Goal: Information Seeking & Learning: Check status

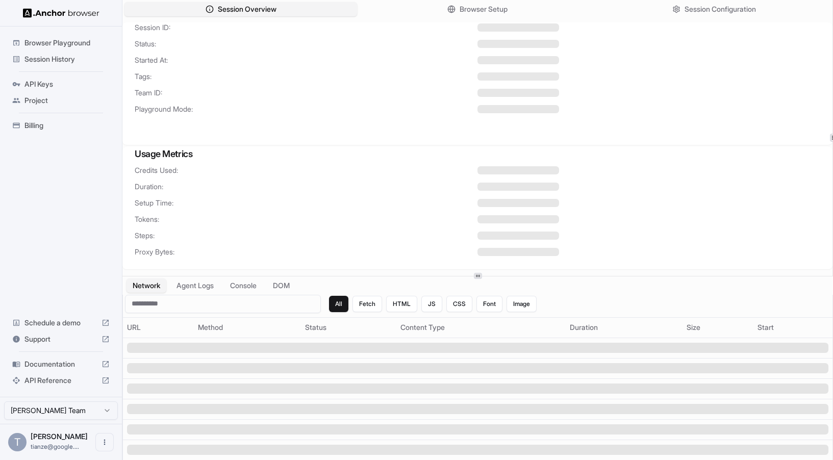
click at [53, 37] on div "Browser Playground" at bounding box center [61, 43] width 106 height 16
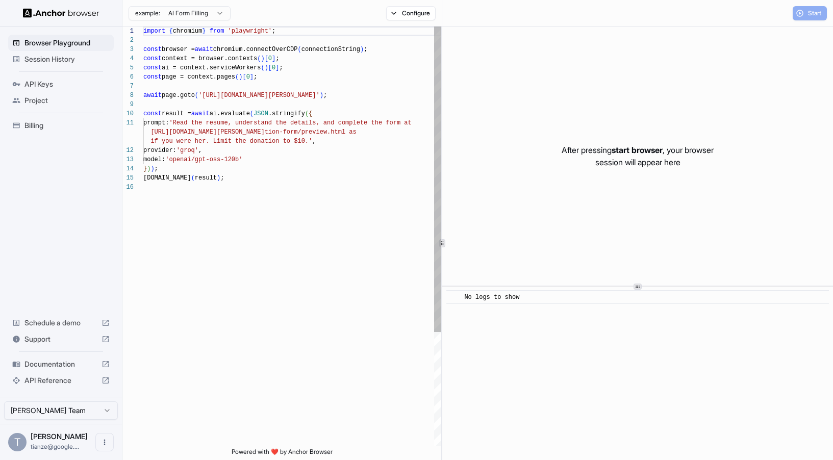
scroll to position [92, 0]
click at [44, 62] on span "Session History" at bounding box center [66, 59] width 85 height 10
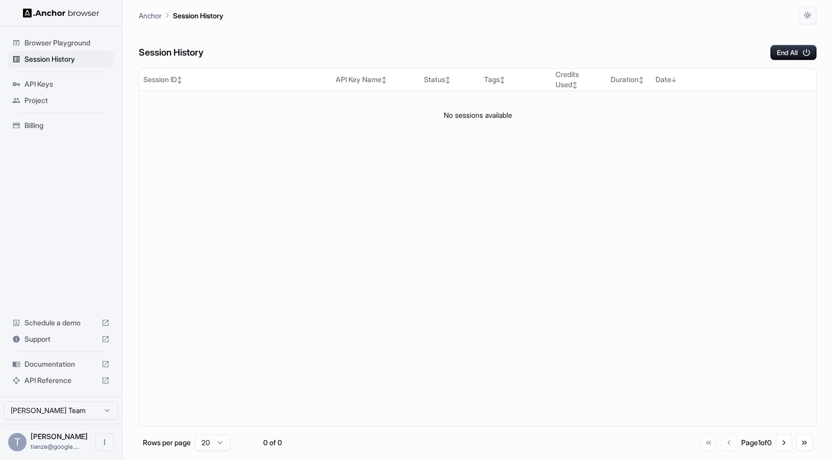
click at [83, 414] on html "Browser Playground Session History API Keys Project Billing Schedule a demo Sup…" at bounding box center [416, 230] width 833 height 460
click at [60, 63] on span "Session History" at bounding box center [66, 59] width 85 height 10
click at [76, 199] on div "Browser Playground Session History API Keys Project Billing Schedule a demo Sup…" at bounding box center [61, 212] width 122 height 371
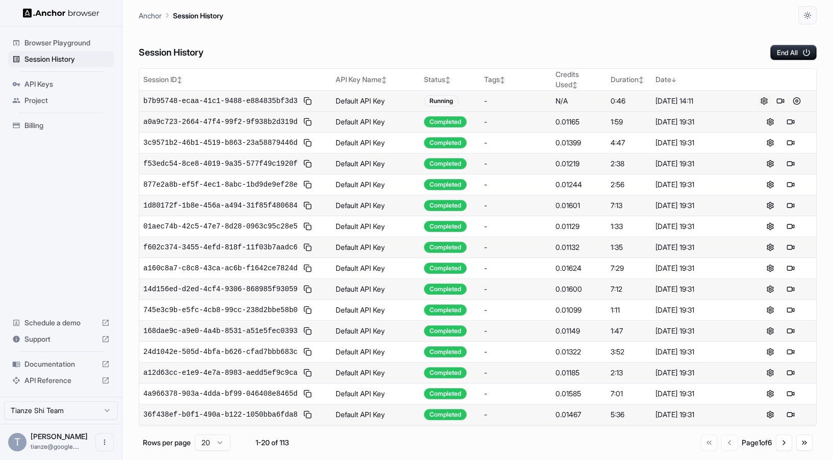
click at [759, 107] on button at bounding box center [764, 101] width 12 height 12
click at [218, 106] on span "b7b95748-ecaa-41c1-9488-e884835bf3d3" at bounding box center [220, 101] width 154 height 10
click at [314, 107] on button at bounding box center [308, 101] width 12 height 12
click at [175, 106] on span "b7b95748-ecaa-41c1-9488-e884835bf3d3" at bounding box center [220, 101] width 154 height 10
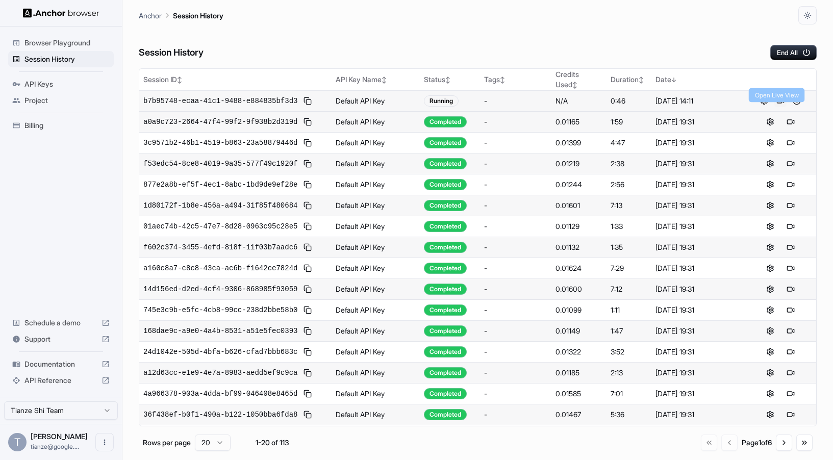
click at [783, 107] on button at bounding box center [781, 101] width 12 height 12
click at [51, 412] on html "Browser Playground Session History API Keys Project Billing Schedule a demo Sup…" at bounding box center [416, 230] width 833 height 460
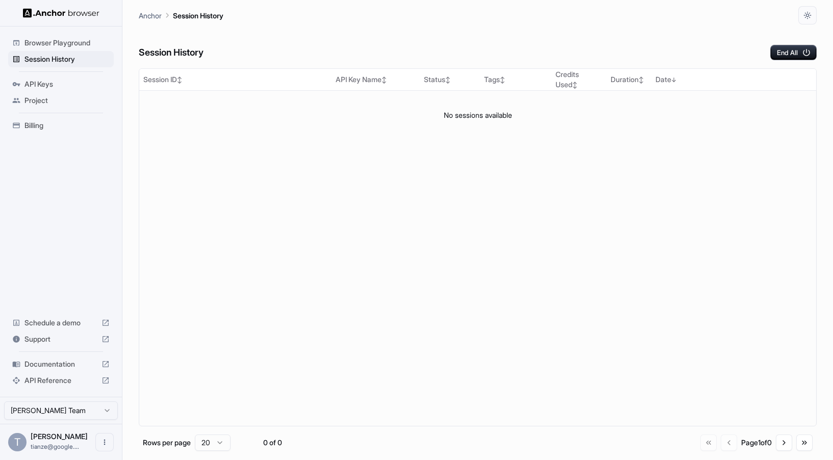
click at [69, 242] on div "Browser Playground Session History API Keys Project Billing Schedule a demo Sup…" at bounding box center [61, 212] width 122 height 371
click at [43, 398] on html "Browser Playground Session History API Keys Project Billing Schedule a demo Sup…" at bounding box center [416, 230] width 833 height 460
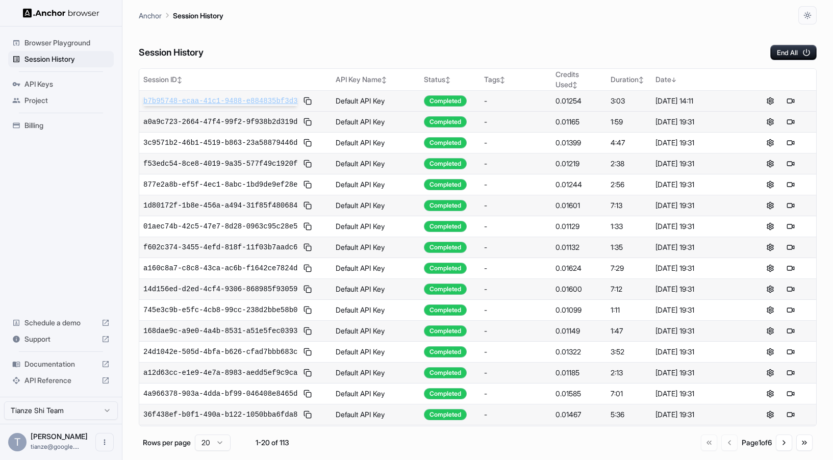
click at [234, 106] on span "b7b95748-ecaa-41c1-9488-e884835bf3d3" at bounding box center [220, 101] width 154 height 10
click at [65, 397] on div "Tianze Shi Team" at bounding box center [61, 410] width 122 height 27
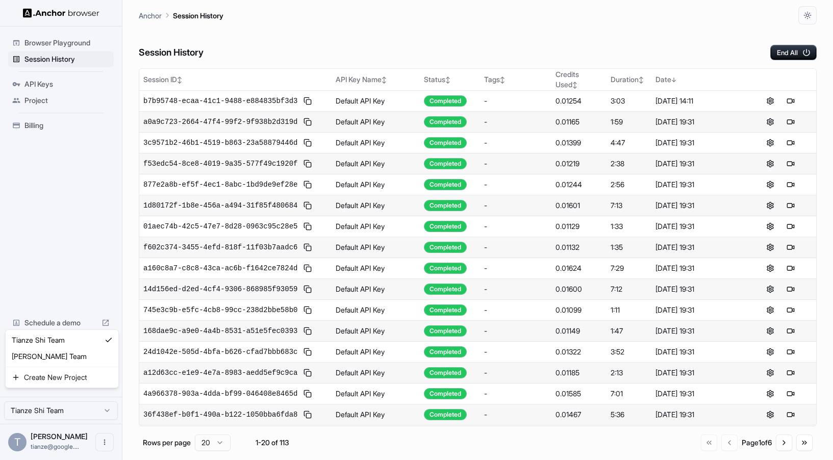
click at [64, 409] on html "Browser Playground Session History API Keys Project Billing Schedule a demo Sup…" at bounding box center [416, 230] width 833 height 460
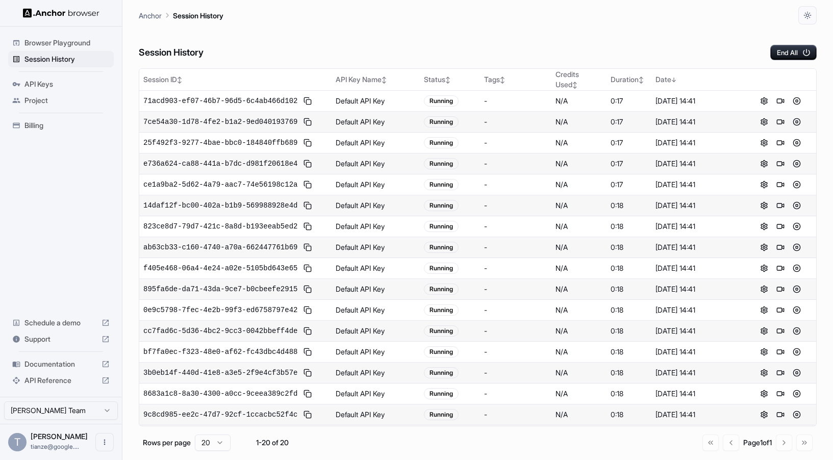
click at [66, 42] on span "Browser Playground" at bounding box center [66, 43] width 85 height 10
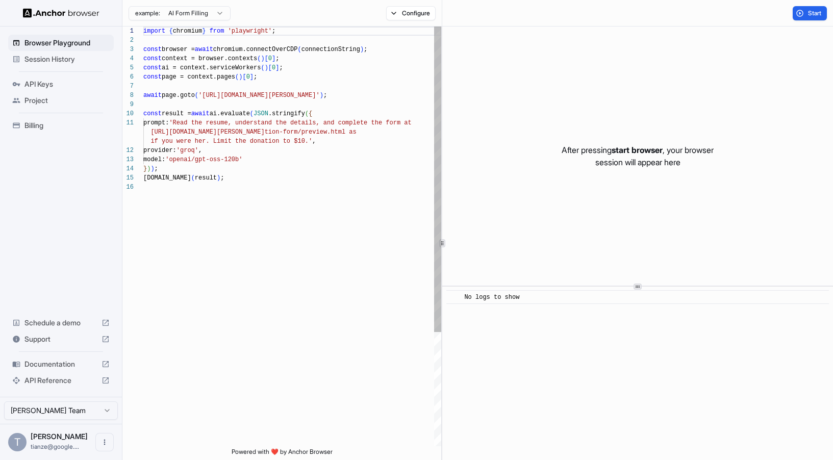
scroll to position [92, 0]
click at [63, 64] on span "Session History" at bounding box center [66, 59] width 85 height 10
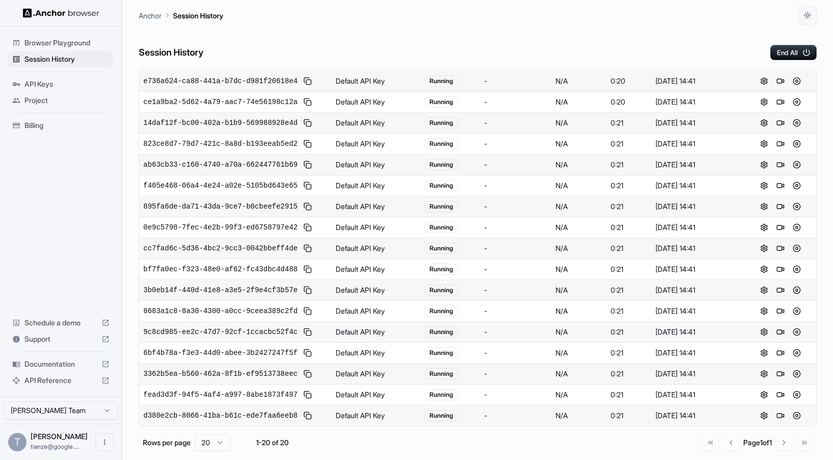
scroll to position [320, 0]
click at [779, 448] on div "Go to first page Go to previous page Page 1 of 1 Go to next page Go to last page" at bounding box center [758, 443] width 110 height 16
click at [713, 450] on div "Go to first page Go to previous page Page 1 of 1 Go to next page Go to last page" at bounding box center [758, 443] width 110 height 16
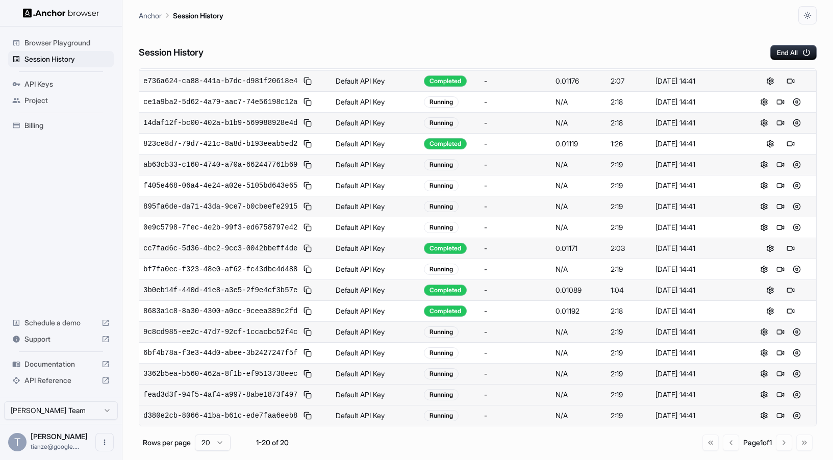
scroll to position [320, 0]
click at [777, 443] on div "Go to first page Go to previous page Page 1 of 1 Go to next page Go to last page" at bounding box center [758, 443] width 110 height 16
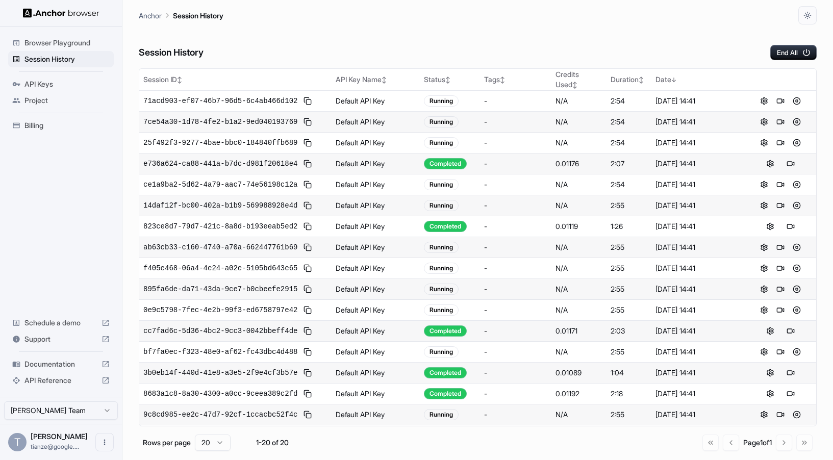
click at [39, 138] on ul "Browser Playground Session History API Keys Project Billing" at bounding box center [61, 84] width 114 height 107
click at [40, 128] on span "Billing" at bounding box center [66, 125] width 85 height 10
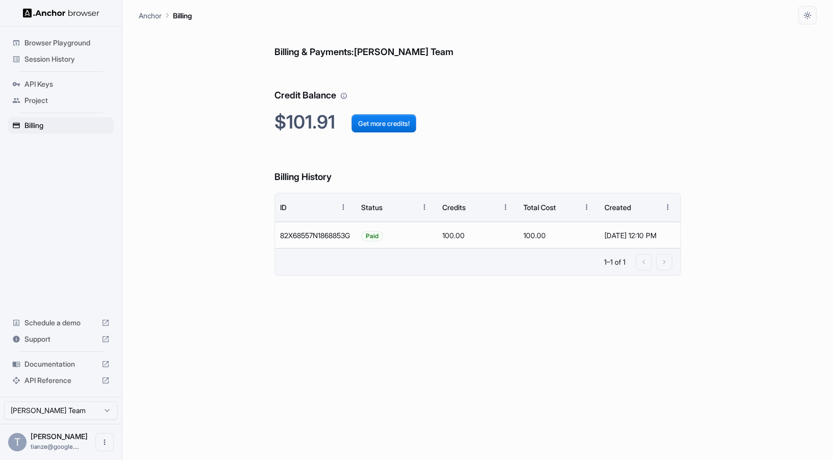
click at [63, 61] on span "Session History" at bounding box center [66, 59] width 85 height 10
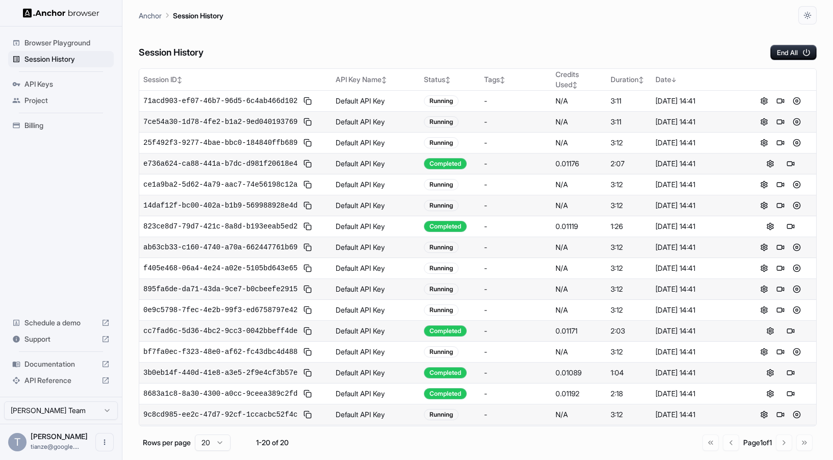
click at [56, 134] on div "Billing" at bounding box center [61, 125] width 106 height 16
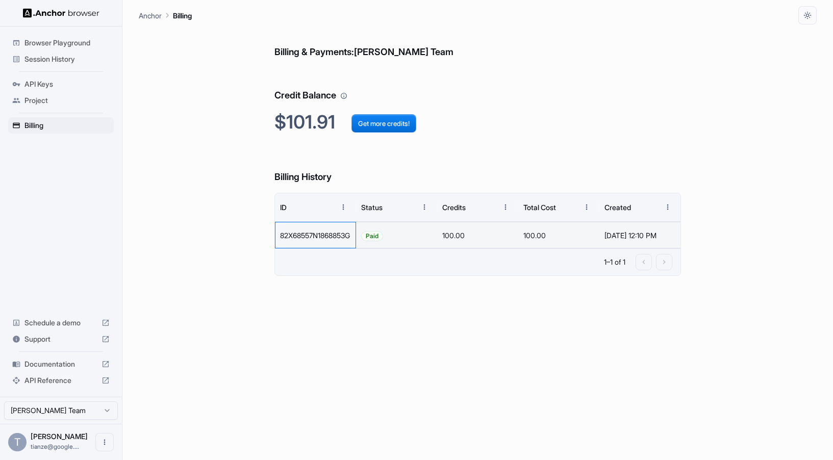
click at [327, 249] on div "82X68557N1868853G" at bounding box center [315, 235] width 81 height 27
click at [331, 305] on div "Billing & Payments: Omkar Savant Team Credit Balance $101.91 Get more credits! …" at bounding box center [478, 242] width 407 height 436
click at [44, 55] on div "Session History" at bounding box center [61, 59] width 106 height 16
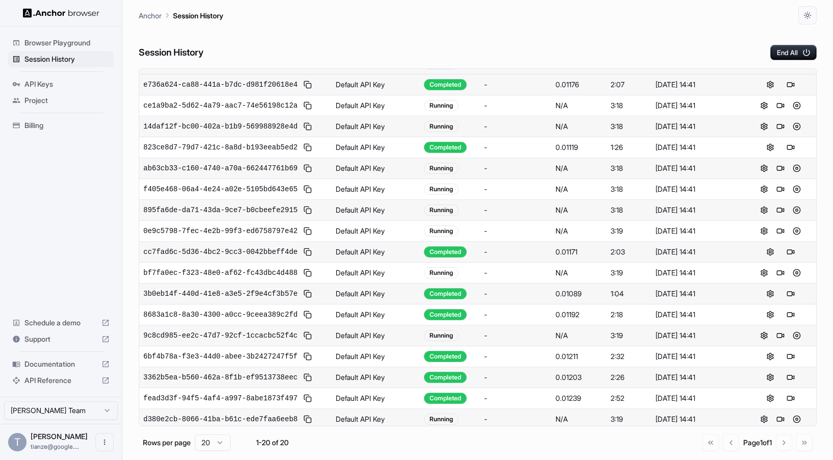
scroll to position [320, 0]
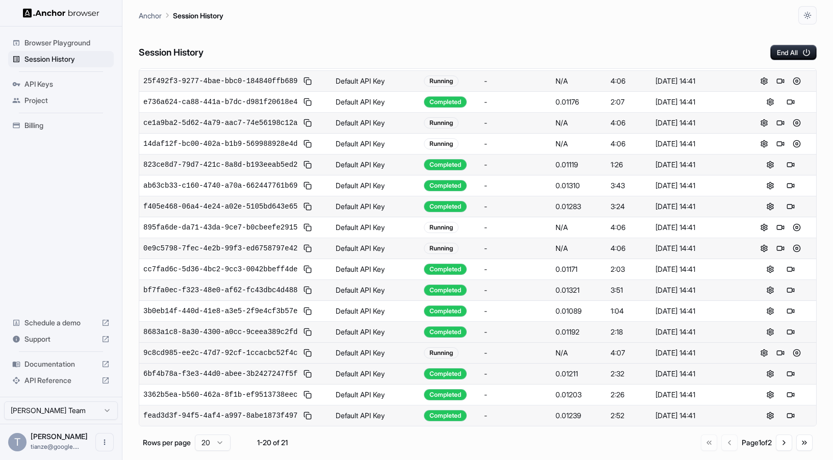
scroll to position [320, 0]
click at [792, 413] on button at bounding box center [791, 416] width 12 height 12
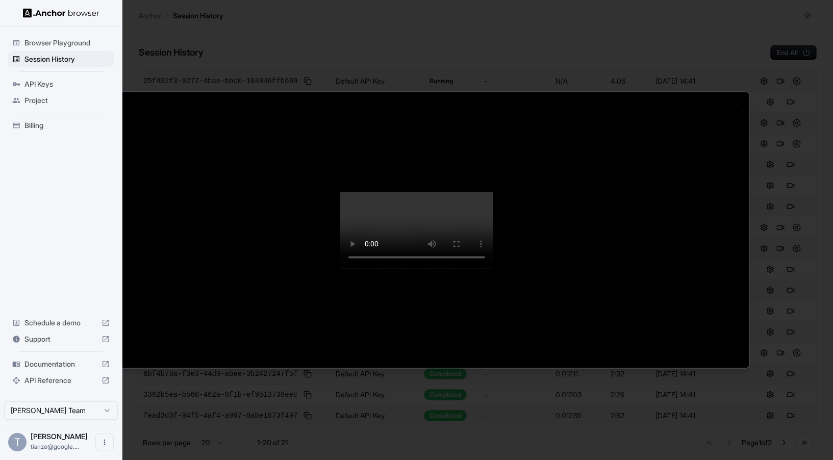
click at [640, 420] on div at bounding box center [416, 230] width 833 height 460
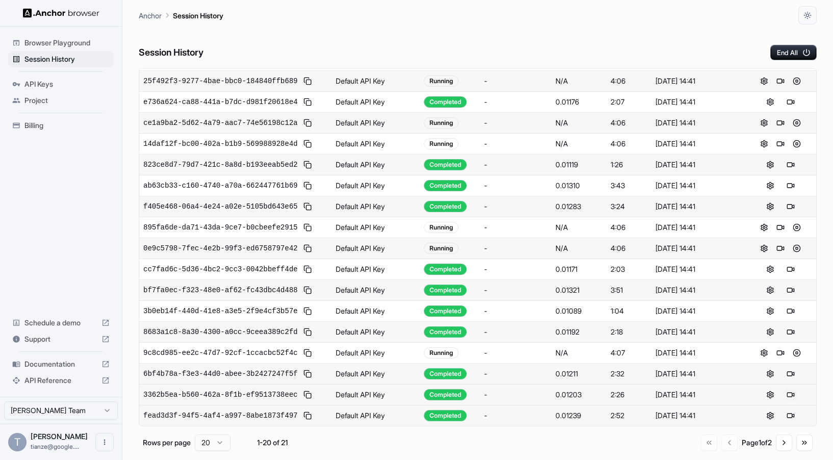
click at [792, 389] on button at bounding box center [791, 395] width 12 height 12
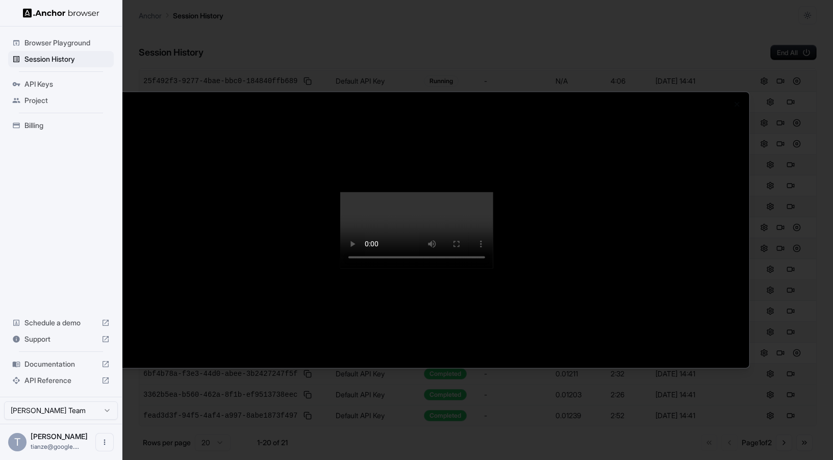
click at [488, 436] on div at bounding box center [416, 230] width 833 height 460
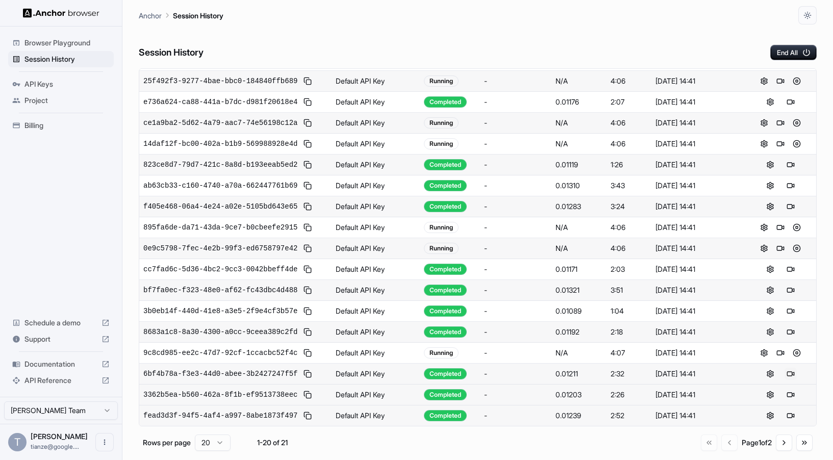
click at [795, 368] on button at bounding box center [791, 374] width 12 height 12
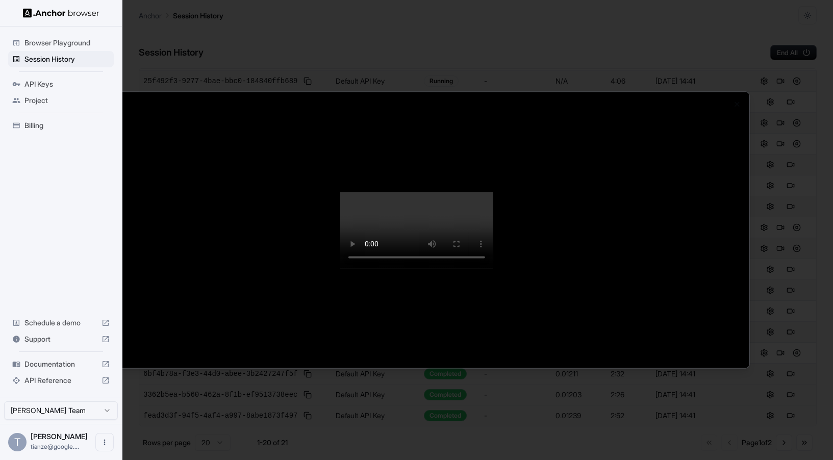
click at [540, 455] on div at bounding box center [416, 230] width 833 height 460
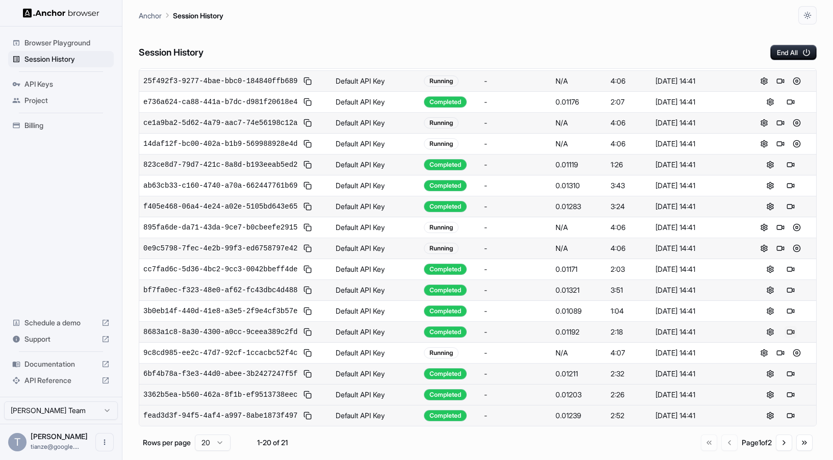
click at [791, 326] on button at bounding box center [791, 332] width 12 height 12
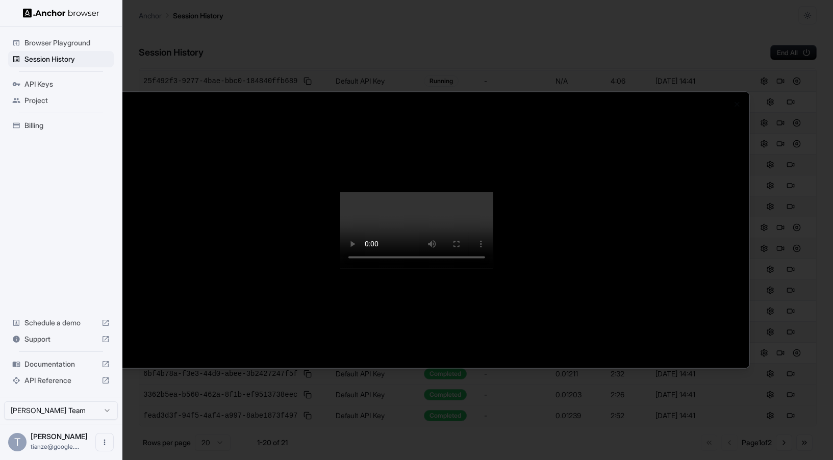
click at [572, 433] on div at bounding box center [416, 230] width 833 height 460
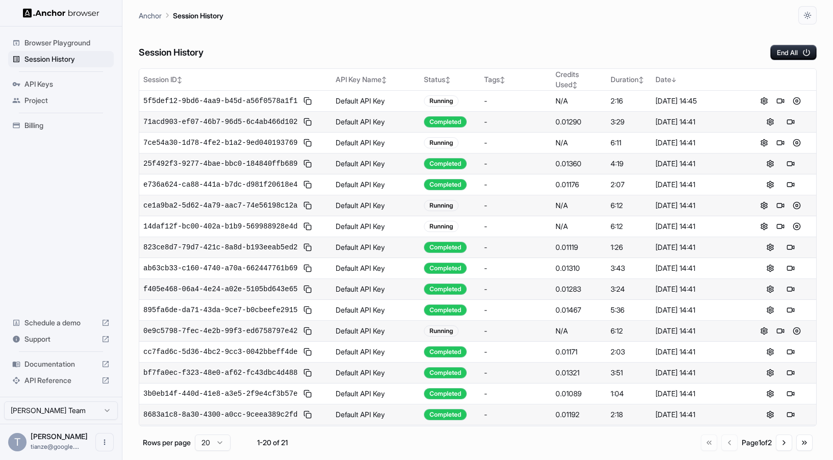
click at [42, 130] on span "Billing" at bounding box center [66, 125] width 85 height 10
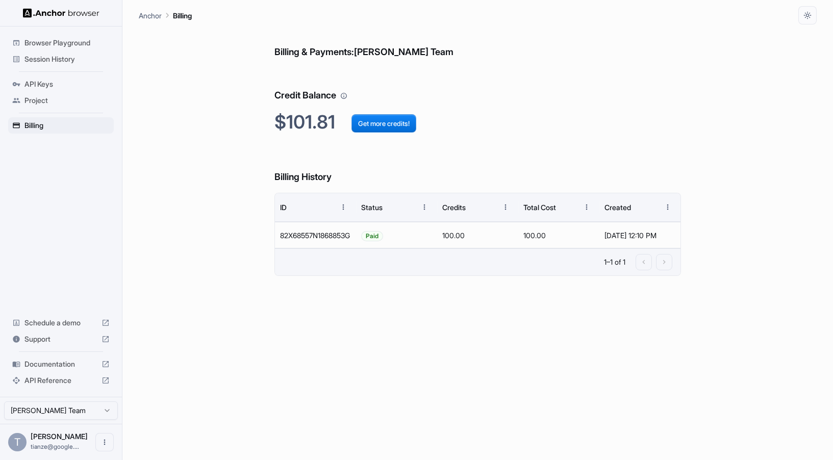
click at [65, 64] on span "Session History" at bounding box center [66, 59] width 85 height 10
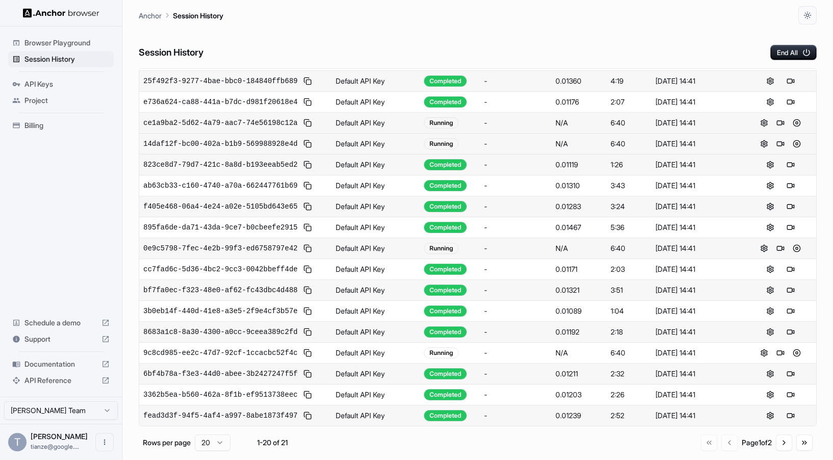
scroll to position [320, 0]
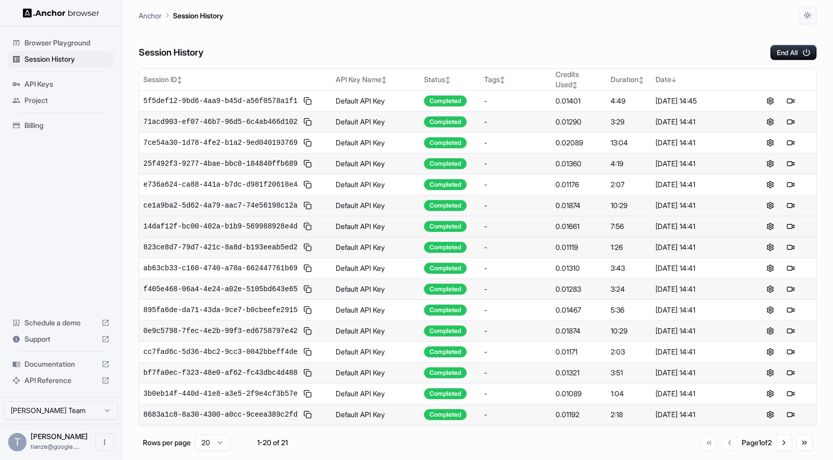
scroll to position [320, 0]
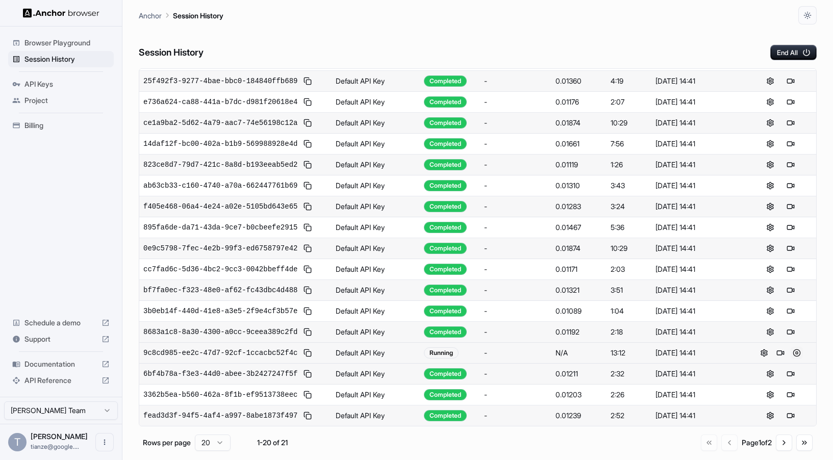
click at [797, 347] on button at bounding box center [797, 353] width 12 height 12
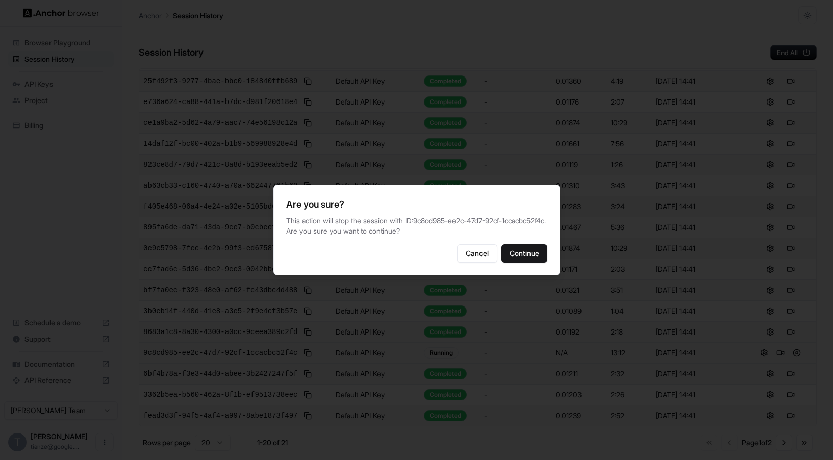
click at [546, 246] on div "Are you sure? This action will stop the session with ID: 9c8cd985-ee2c-47d7-92c…" at bounding box center [417, 230] width 287 height 91
click at [543, 258] on button "Continue" at bounding box center [525, 253] width 46 height 18
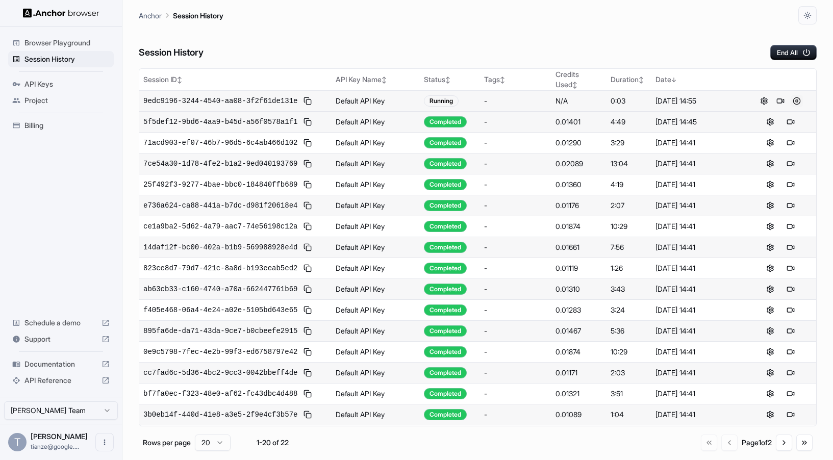
click at [798, 107] on button at bounding box center [797, 101] width 12 height 12
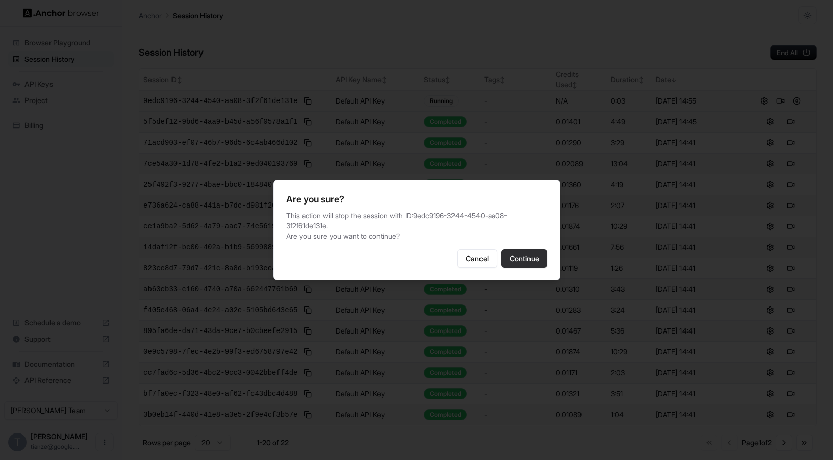
click at [548, 264] on button "Continue" at bounding box center [525, 259] width 46 height 18
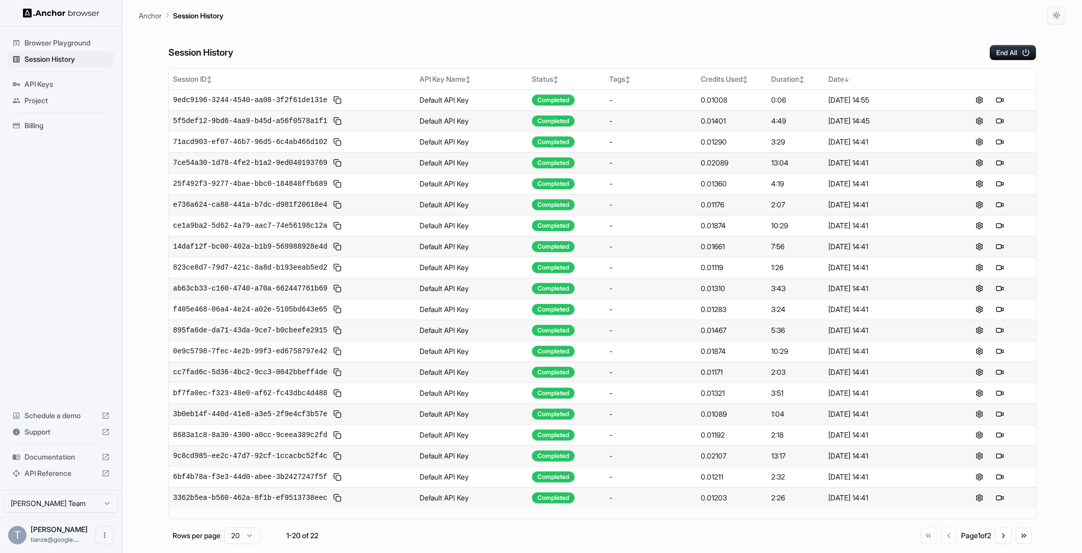
scroll to position [43, 0]
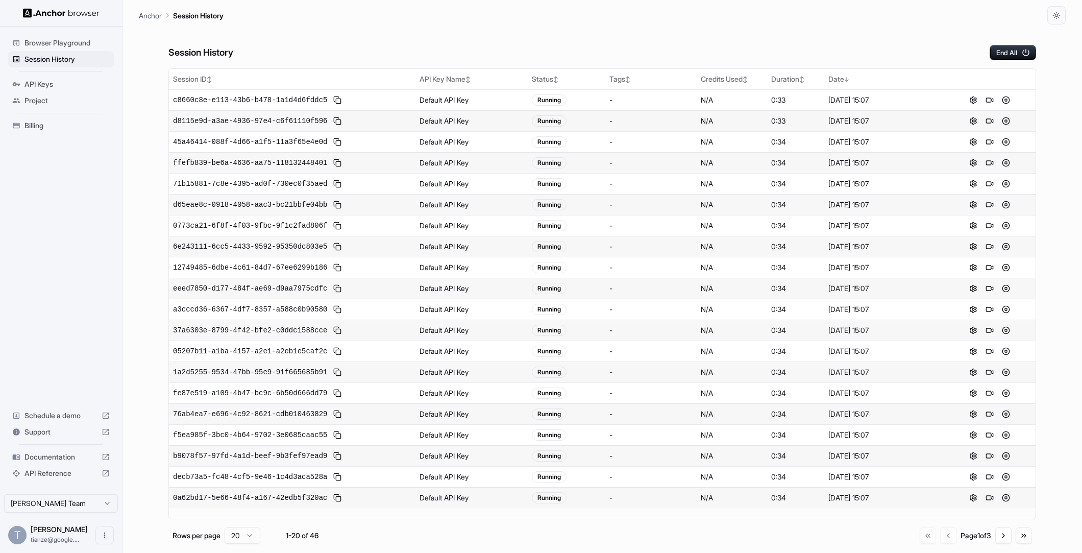
click at [55, 129] on span "Billing" at bounding box center [66, 125] width 85 height 10
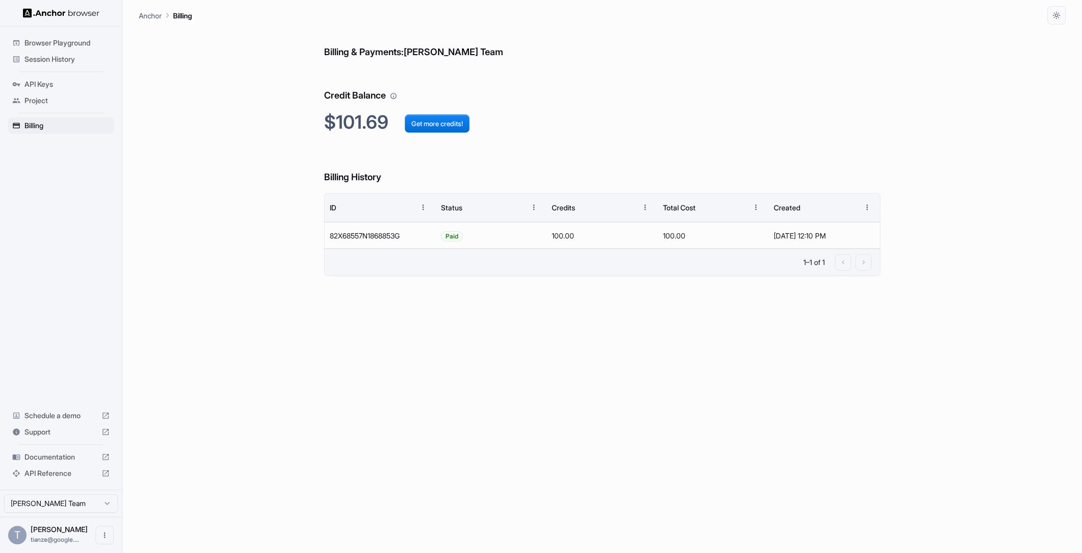
click at [55, 46] on span "Browser Playground" at bounding box center [66, 43] width 85 height 10
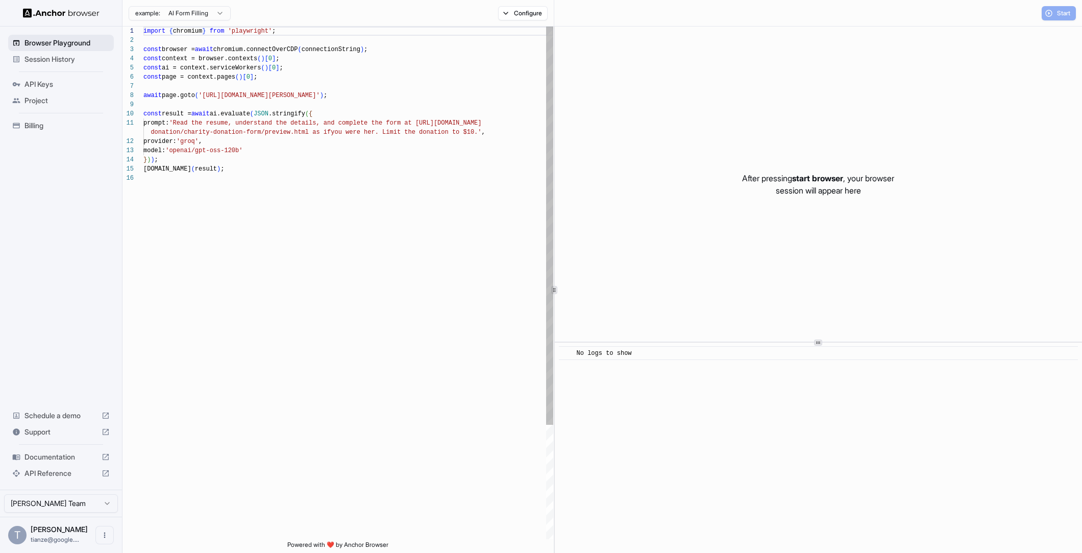
scroll to position [92, 0]
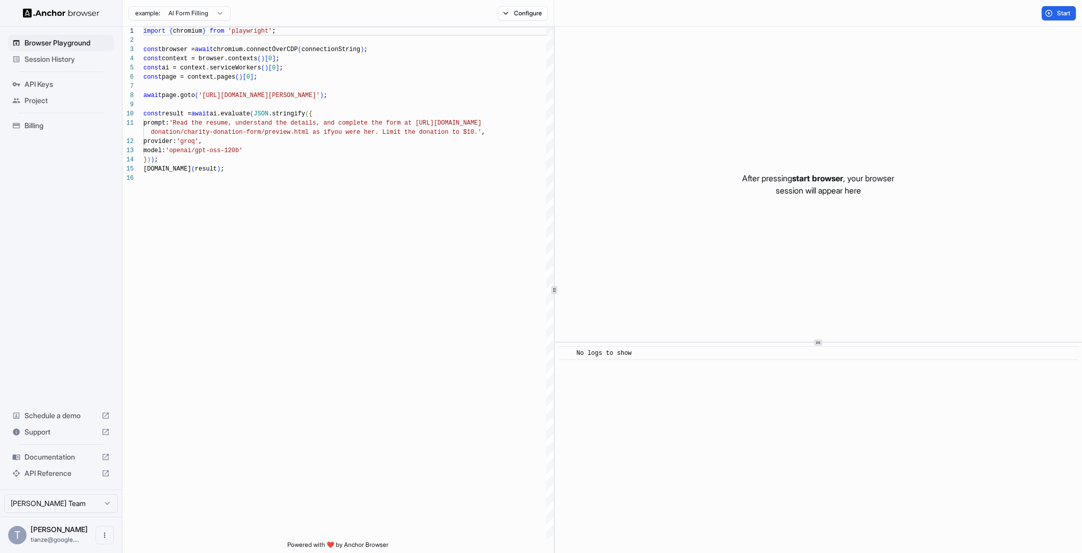
click at [55, 56] on span "Session History" at bounding box center [66, 59] width 85 height 10
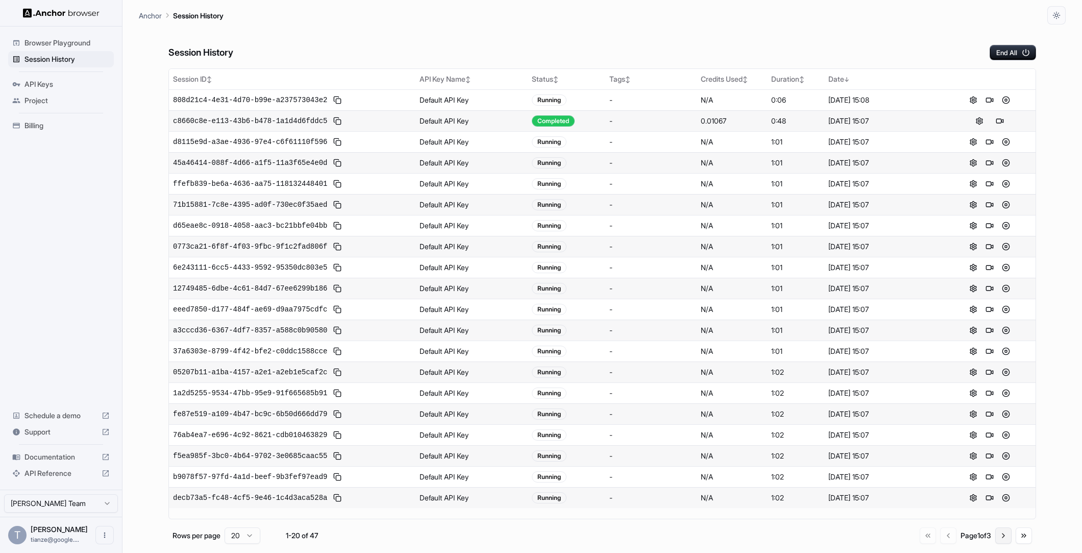
click at [996, 540] on button "Go to next page" at bounding box center [1003, 535] width 16 height 16
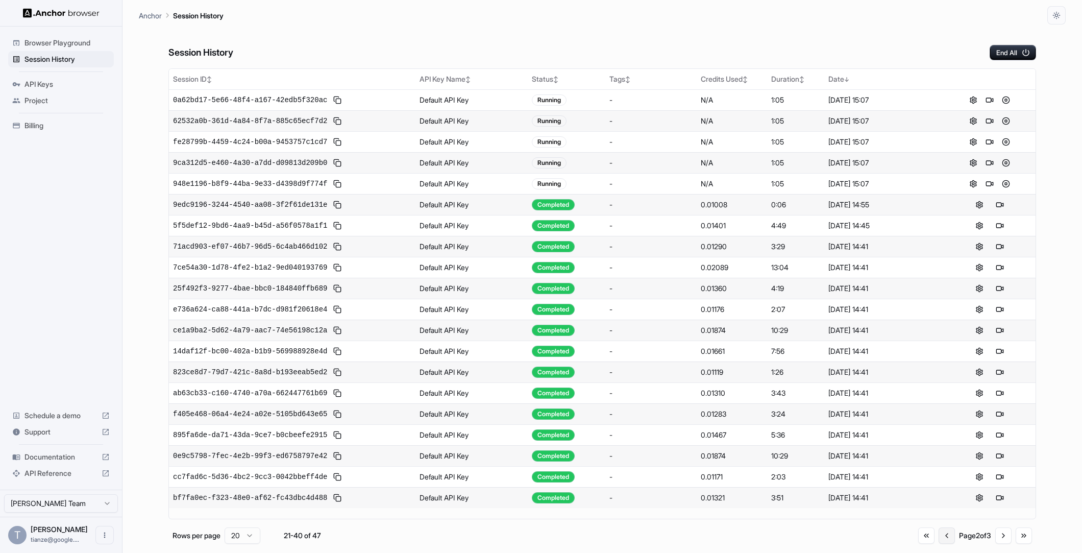
click at [939, 540] on button "Go to previous page" at bounding box center [947, 535] width 16 height 16
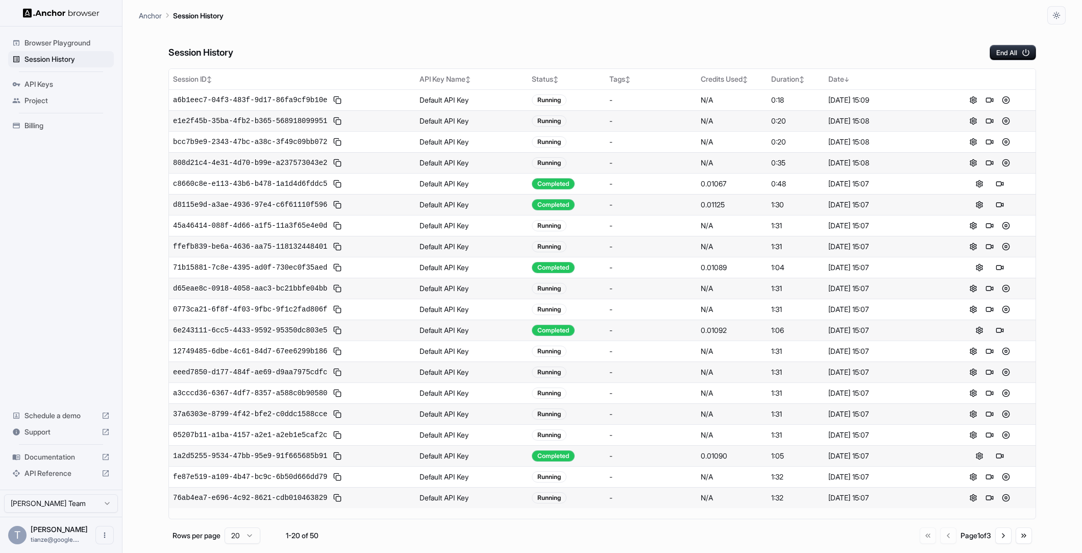
scroll to position [21, 0]
click at [1001, 541] on button "Go to next page" at bounding box center [1003, 535] width 16 height 16
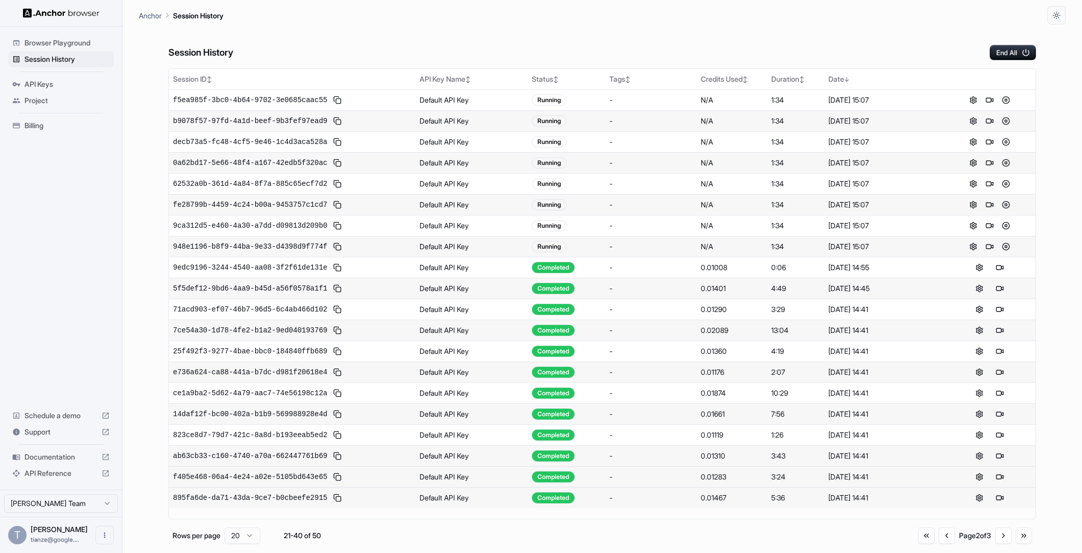
scroll to position [0, 0]
click at [939, 538] on button "Go to previous page" at bounding box center [947, 535] width 16 height 16
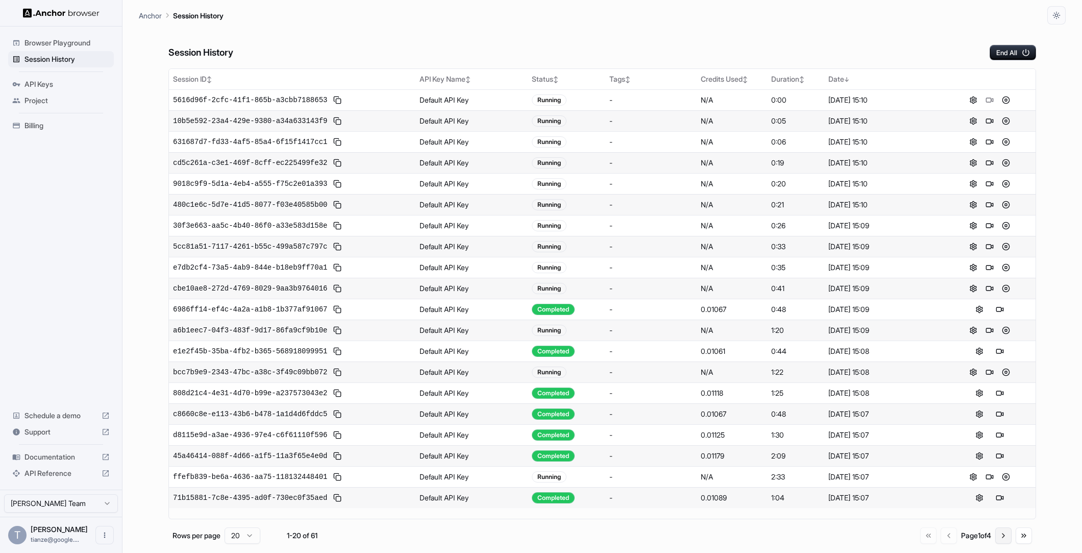
click at [1004, 544] on button "Go to next page" at bounding box center [1003, 535] width 16 height 16
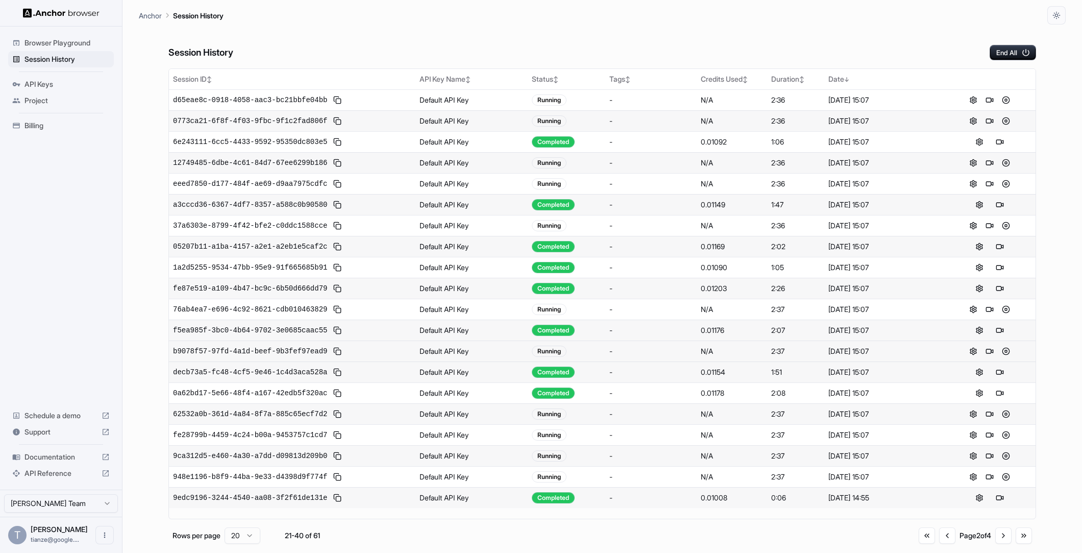
scroll to position [42, 0]
click at [1001, 542] on button "Go to next page" at bounding box center [1003, 535] width 16 height 16
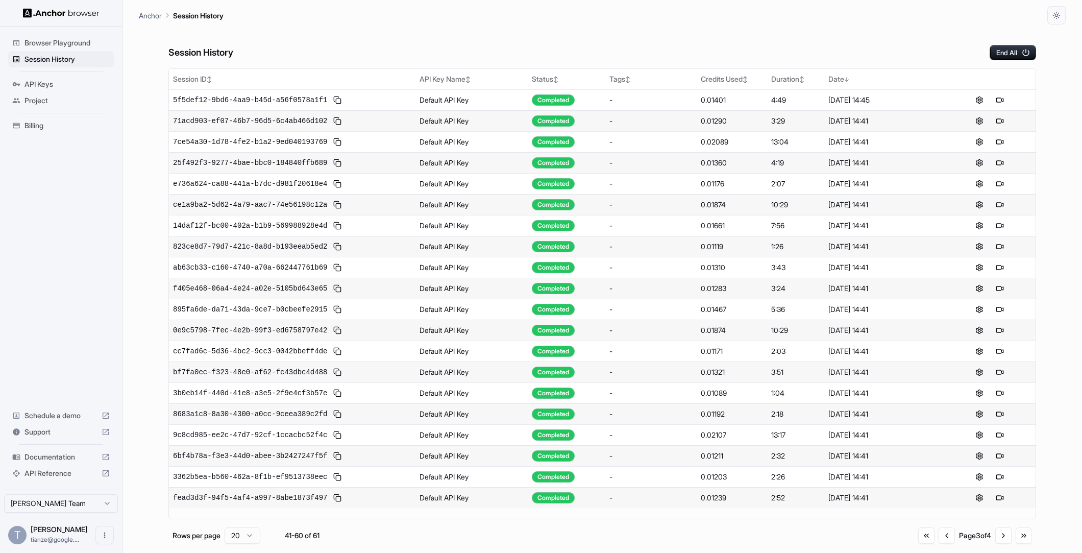
scroll to position [0, 0]
click at [939, 542] on button "Go to previous page" at bounding box center [947, 535] width 16 height 16
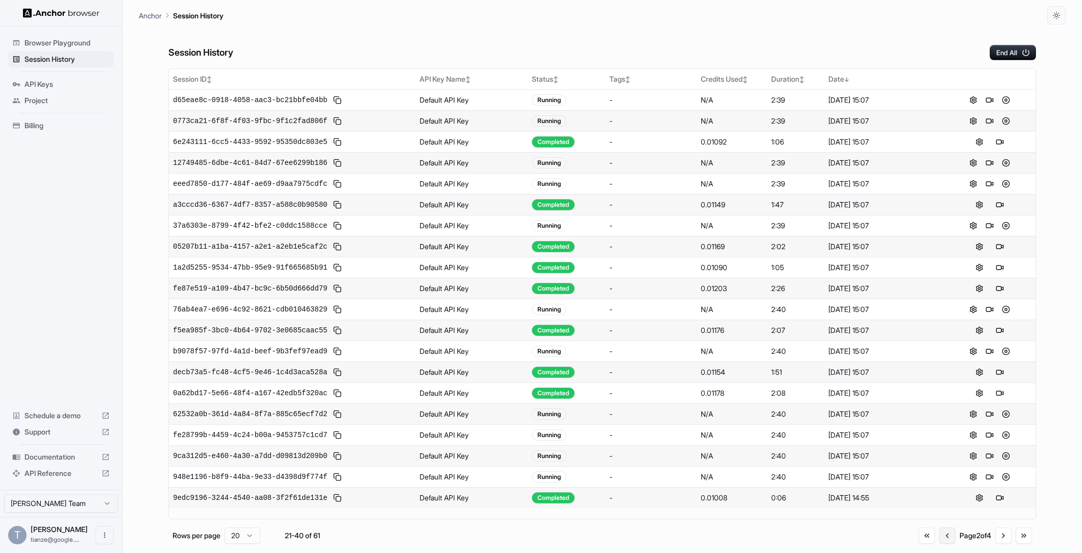
click at [939, 542] on button "Go to previous page" at bounding box center [947, 535] width 16 height 16
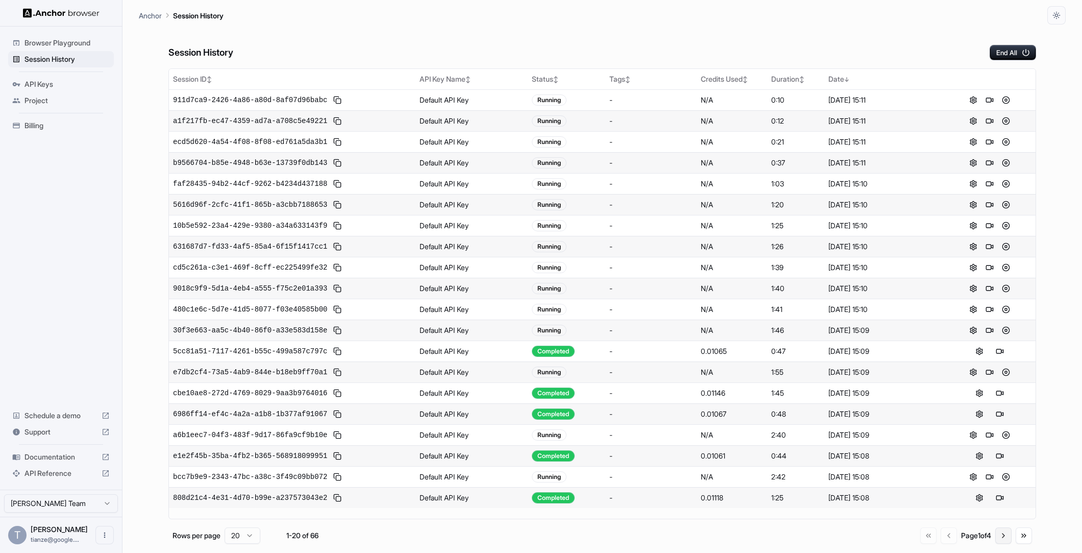
click at [1002, 537] on button "Go to next page" at bounding box center [1003, 535] width 16 height 16
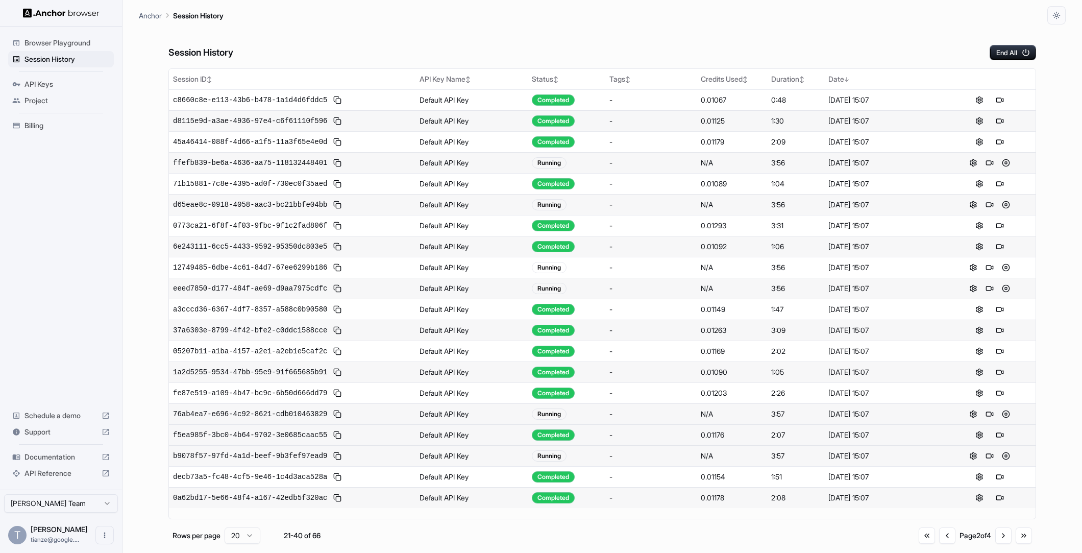
scroll to position [42, 0]
click at [995, 539] on button "Go to next page" at bounding box center [1003, 535] width 16 height 16
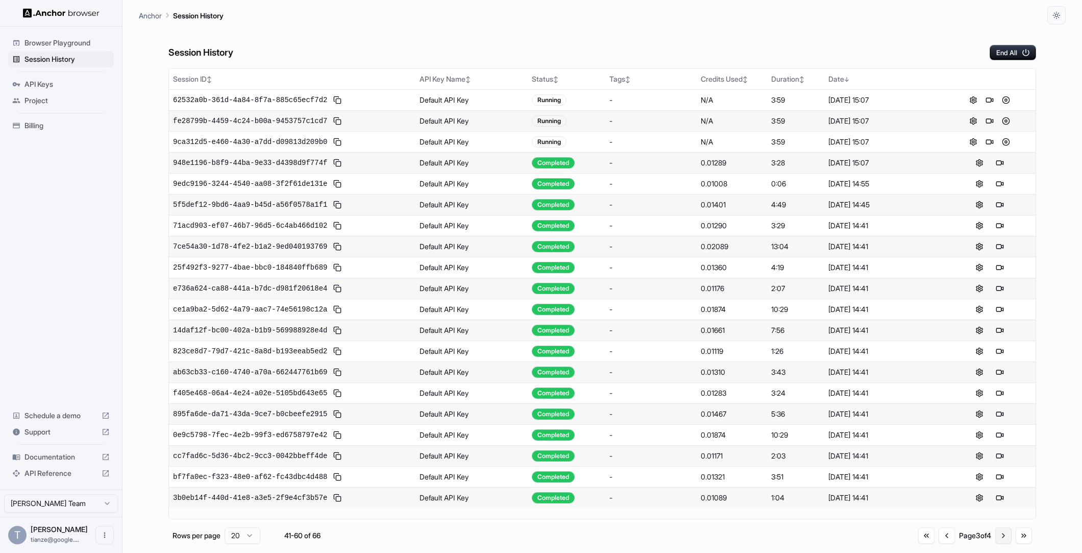
click at [995, 541] on button "Go to next page" at bounding box center [1003, 535] width 16 height 16
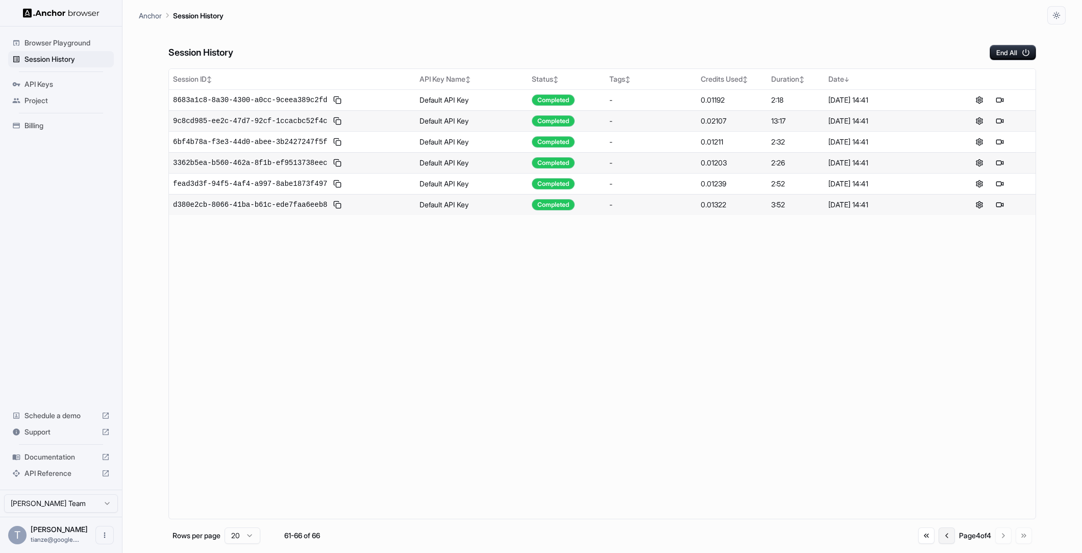
click at [939, 543] on button "Go to previous page" at bounding box center [947, 535] width 16 height 16
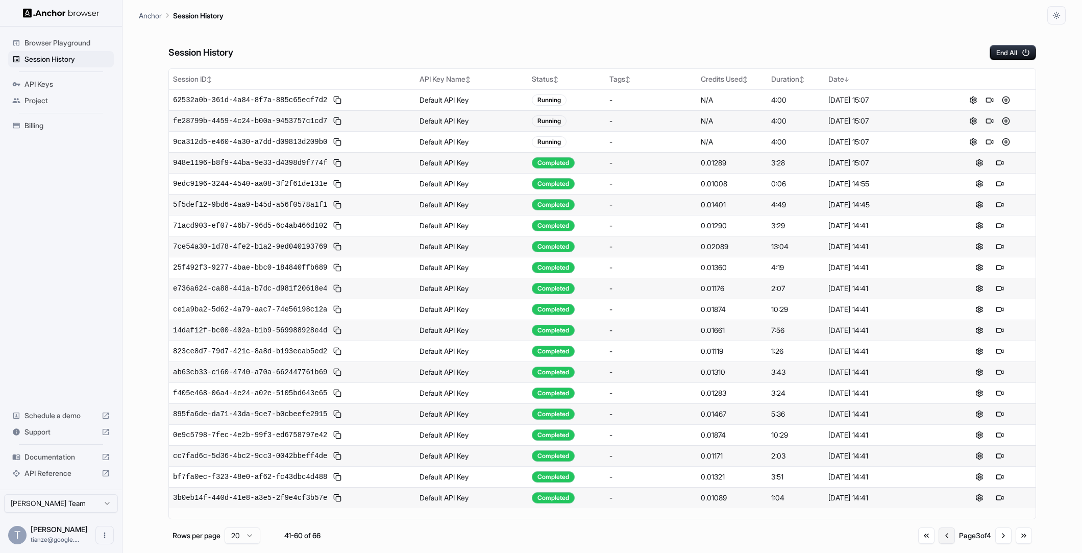
click at [939, 543] on button "Go to previous page" at bounding box center [947, 535] width 16 height 16
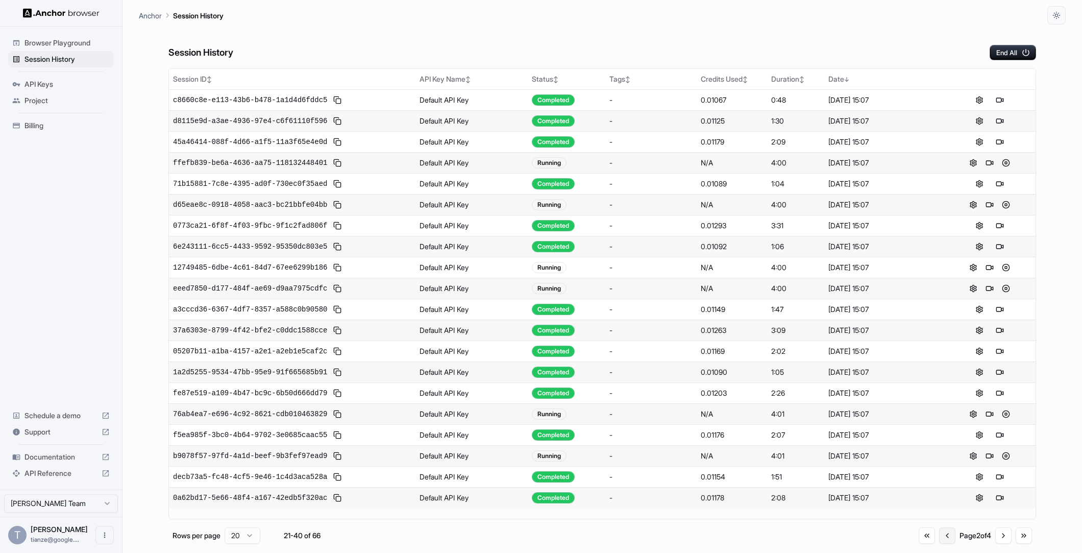
click at [939, 543] on button "Go to previous page" at bounding box center [947, 535] width 16 height 16
click at [931, 543] on div "Go to first page Go to previous page Page 2 of 4 Go to next page Go to last page" at bounding box center [975, 535] width 113 height 16
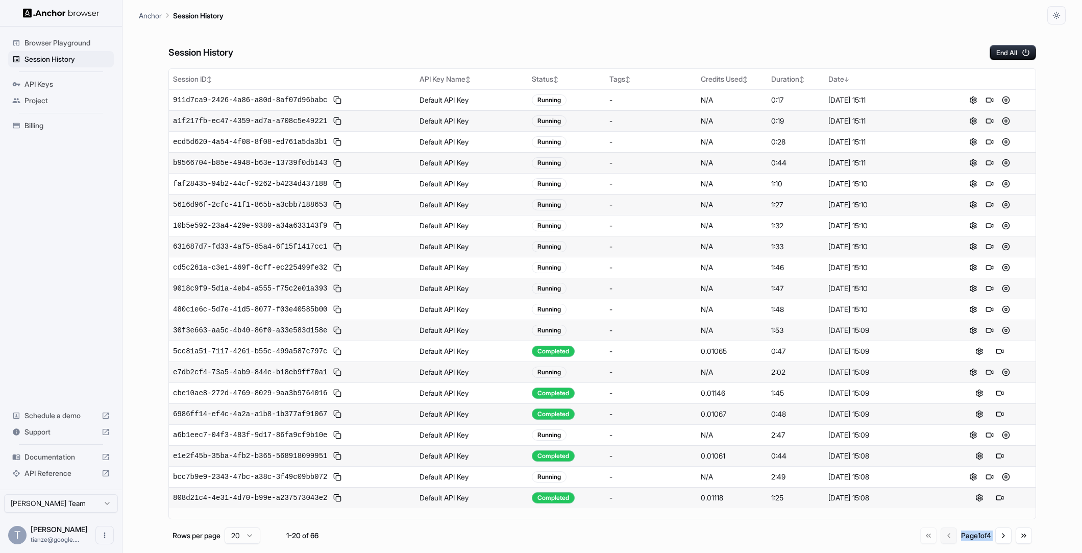
click at [931, 543] on div "Go to first page Go to previous page Page 1 of 4 Go to next page Go to last page" at bounding box center [976, 535] width 112 height 16
click at [961, 541] on div "Page 1 of 4" at bounding box center [976, 535] width 30 height 10
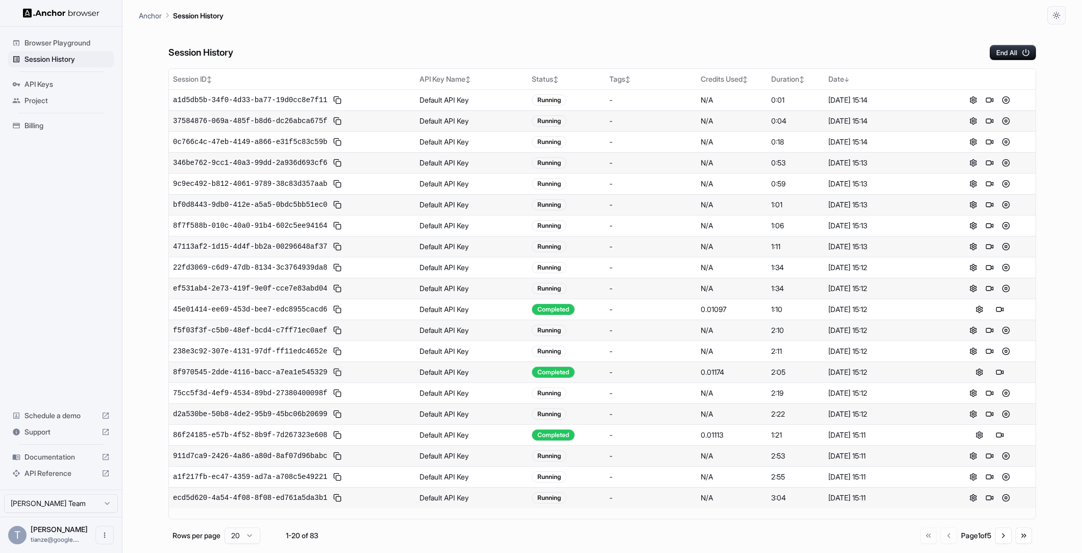
scroll to position [42, 0]
click at [44, 138] on ul "Browser Playground Session History API Keys Project Billing" at bounding box center [61, 84] width 114 height 107
click at [44, 131] on span "Billing" at bounding box center [66, 125] width 85 height 10
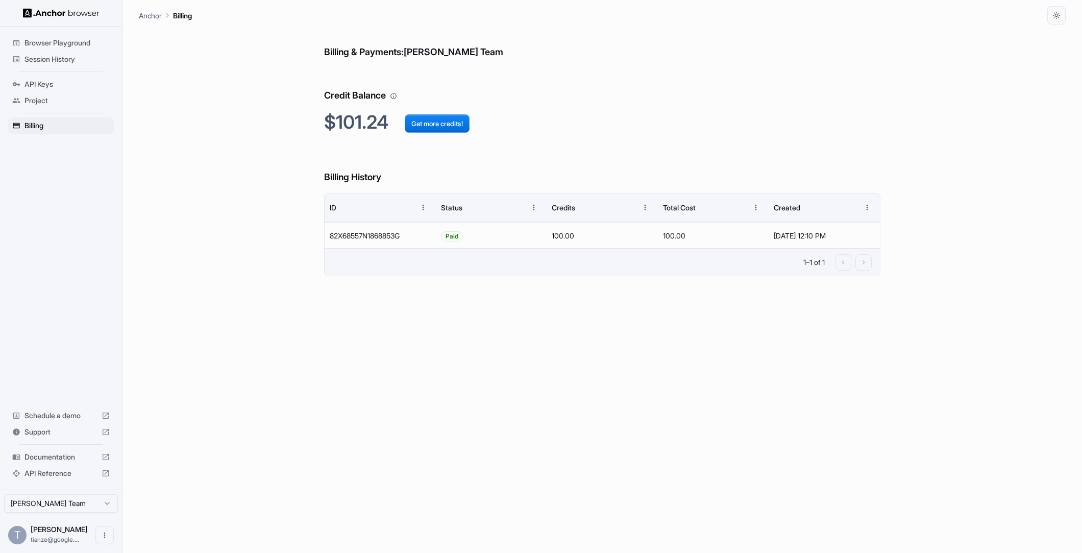
click at [60, 61] on span "Session History" at bounding box center [66, 59] width 85 height 10
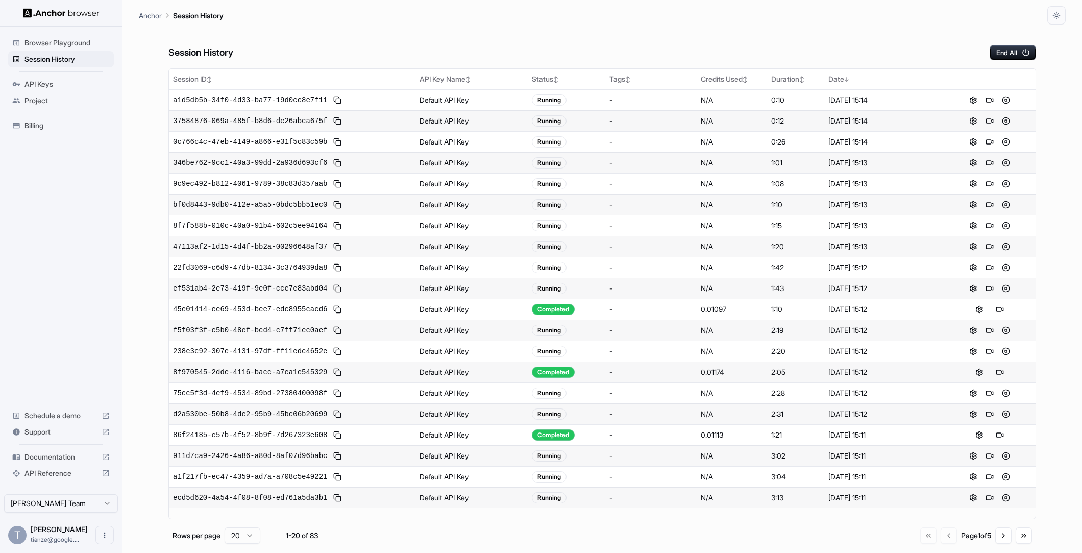
click at [52, 127] on span "Billing" at bounding box center [66, 125] width 85 height 10
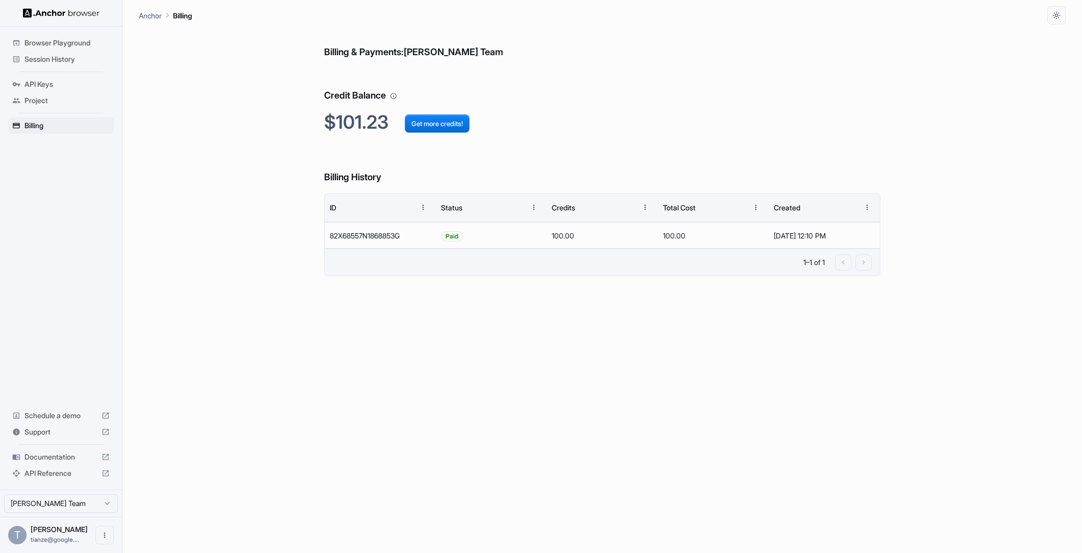
click at [63, 57] on span "Session History" at bounding box center [66, 59] width 85 height 10
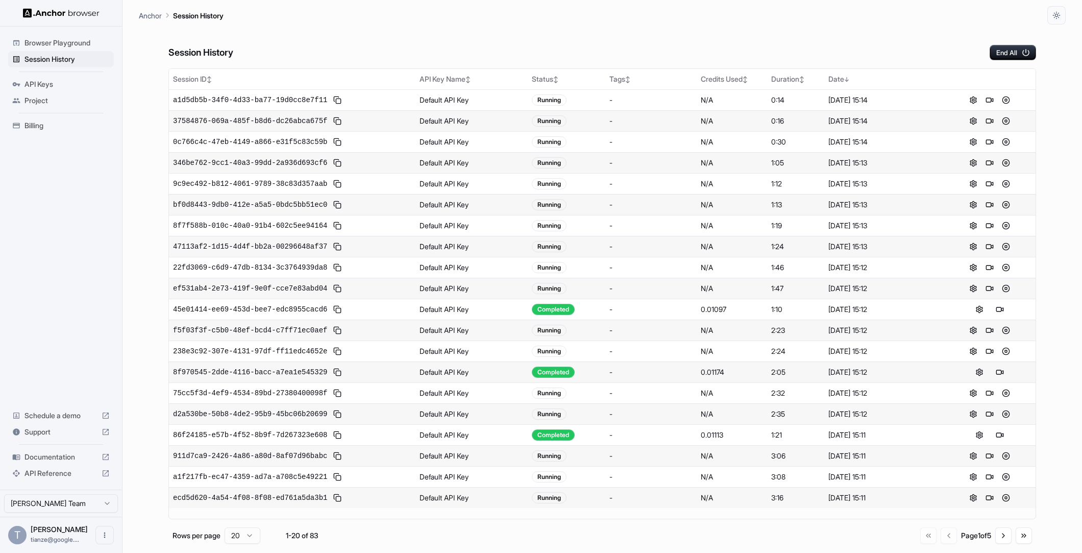
click at [46, 131] on span "Billing" at bounding box center [66, 125] width 85 height 10
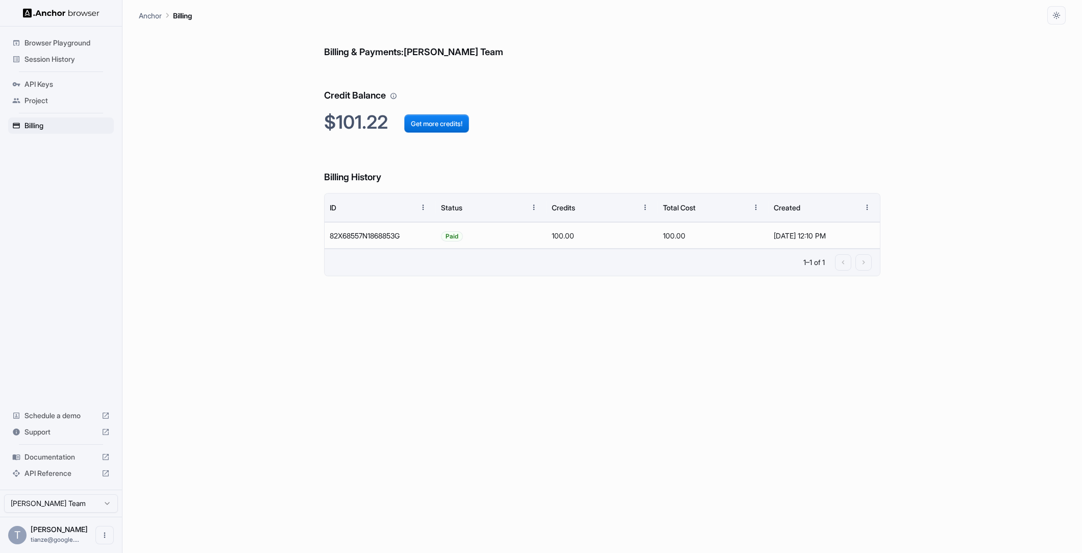
click at [50, 58] on span "Session History" at bounding box center [66, 59] width 85 height 10
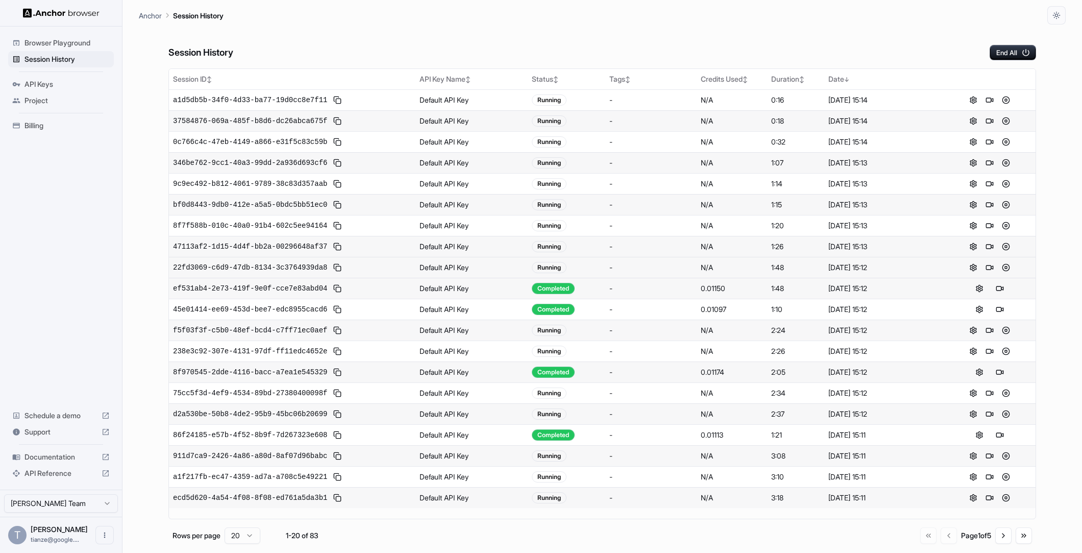
scroll to position [8, 0]
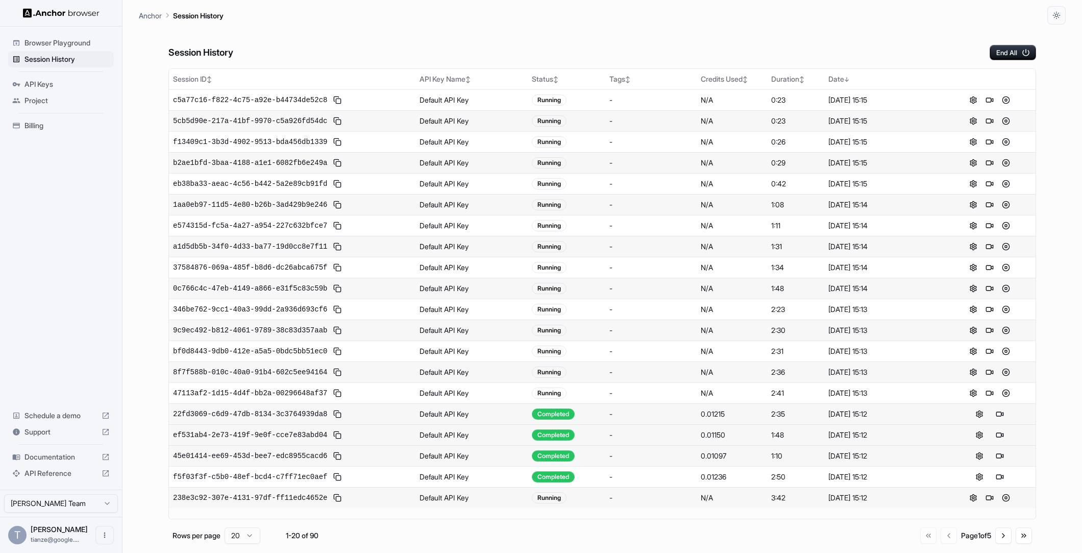
scroll to position [42, 0]
click at [995, 543] on button "Go to next page" at bounding box center [1003, 535] width 16 height 16
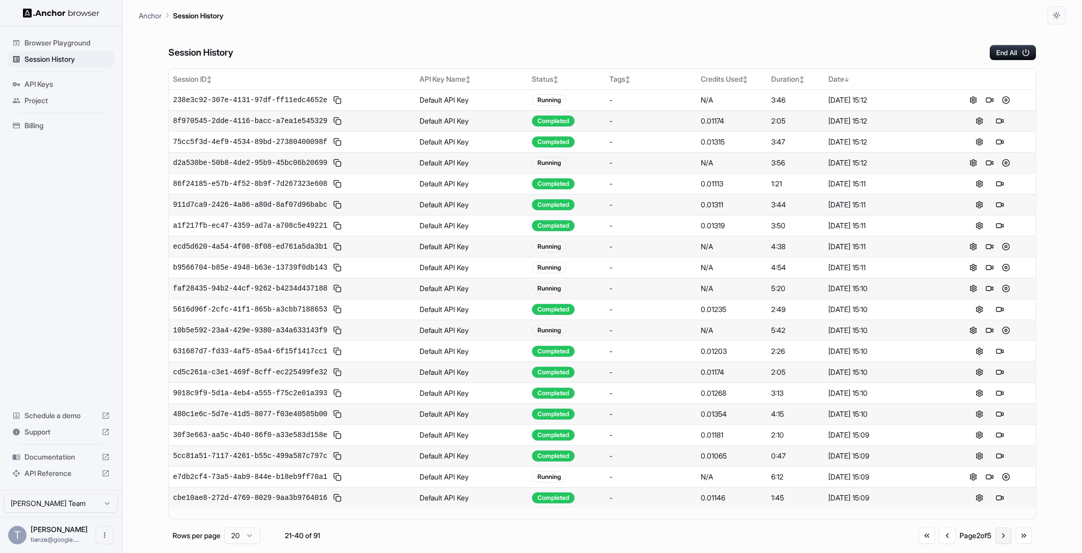
click at [998, 537] on button "Go to next page" at bounding box center [1003, 535] width 16 height 16
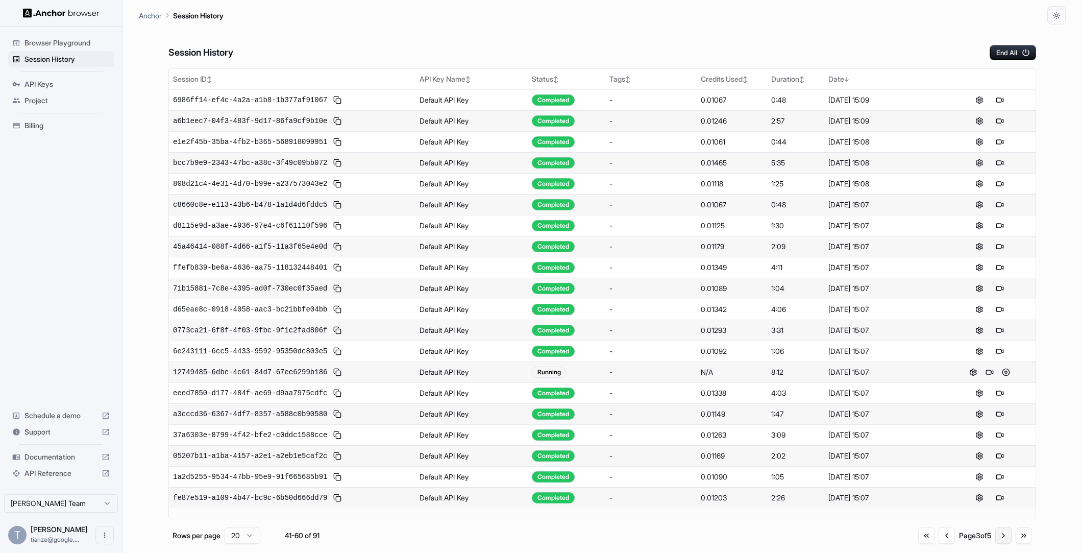
click at [995, 543] on button "Go to next page" at bounding box center [1003, 535] width 16 height 16
click at [998, 544] on button "Go to next page" at bounding box center [1003, 535] width 16 height 16
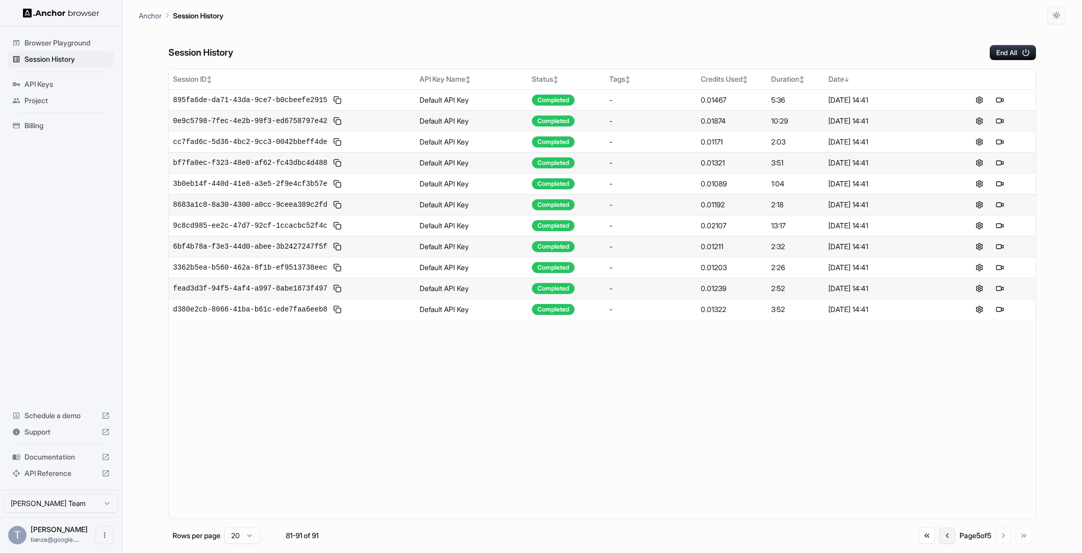
click at [939, 543] on button "Go to previous page" at bounding box center [947, 535] width 16 height 16
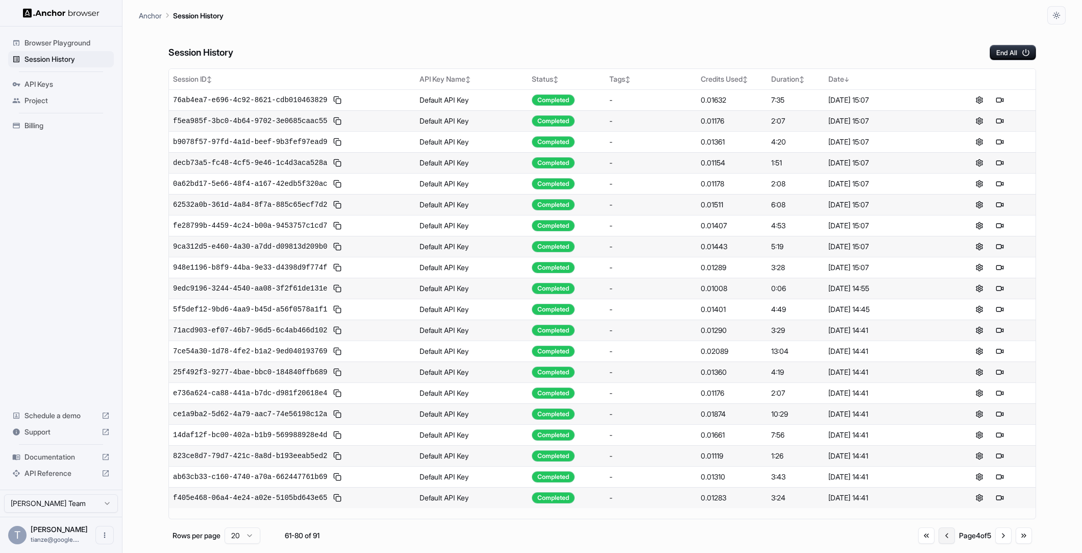
click at [939, 542] on button "Go to previous page" at bounding box center [947, 535] width 16 height 16
click at [939, 543] on button "Go to previous page" at bounding box center [947, 535] width 16 height 16
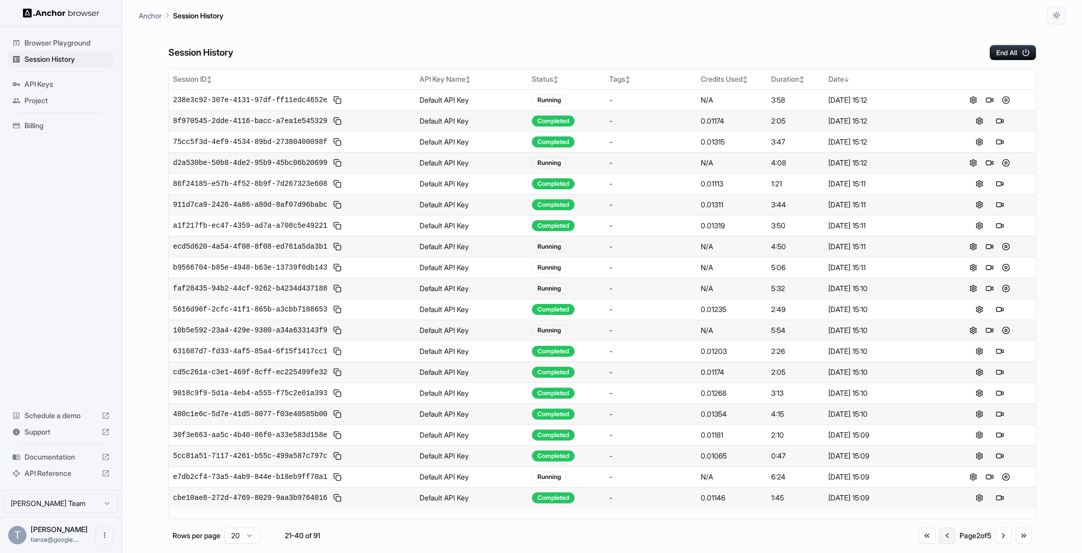
click at [939, 543] on button "Go to previous page" at bounding box center [947, 535] width 16 height 16
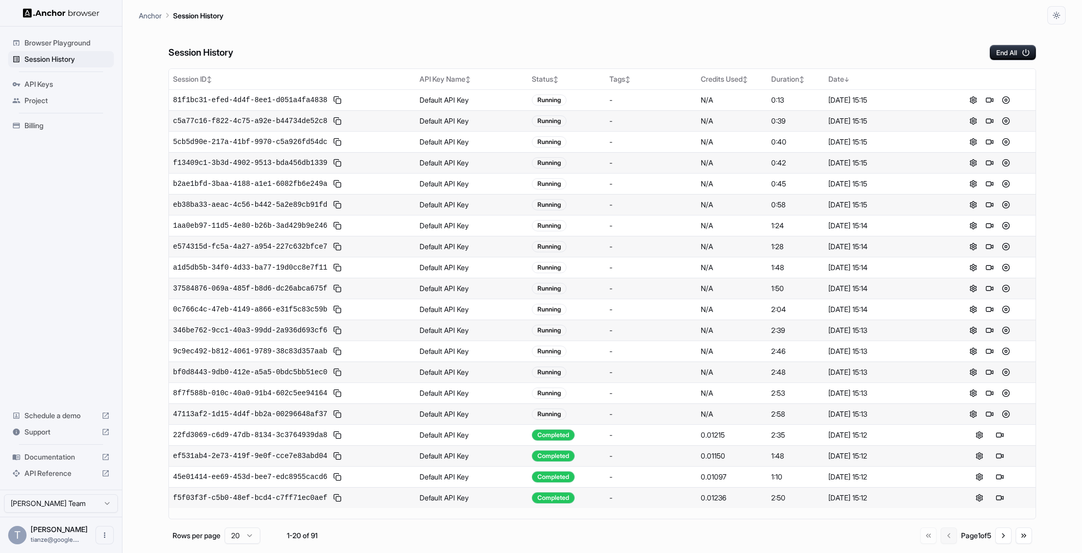
click at [927, 543] on div "Go to first page Go to previous page Page 1 of 5 Go to next page Go to last page" at bounding box center [976, 535] width 112 height 16
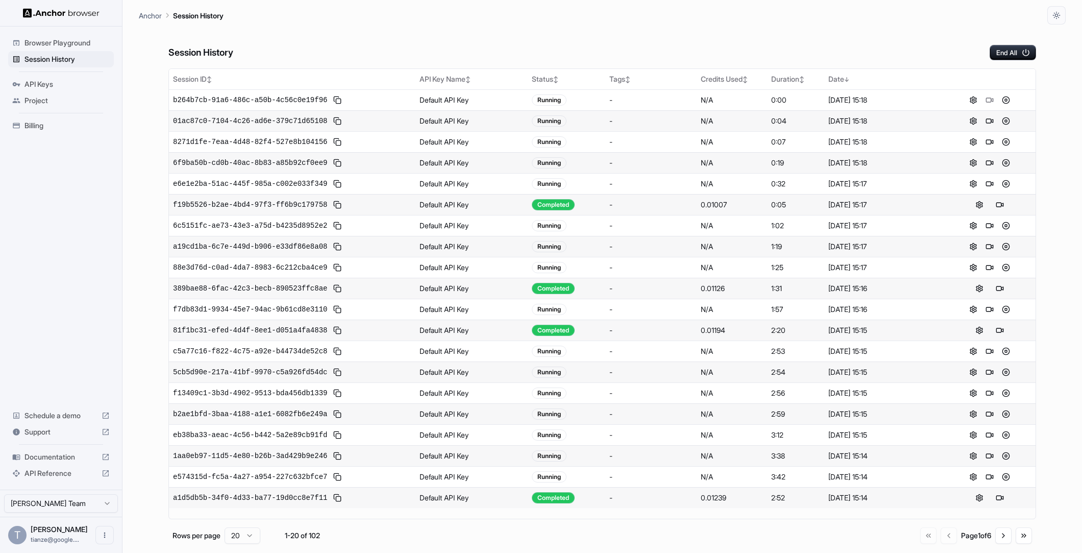
scroll to position [42, 0]
click at [995, 537] on button "Go to next page" at bounding box center [1003, 535] width 16 height 16
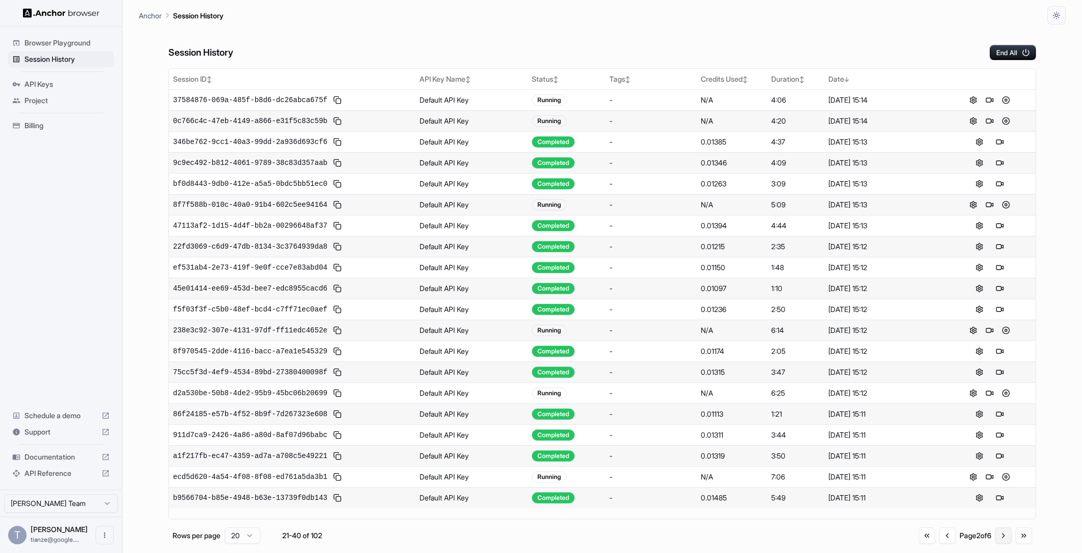
click at [1002, 539] on button "Go to next page" at bounding box center [1003, 535] width 16 height 16
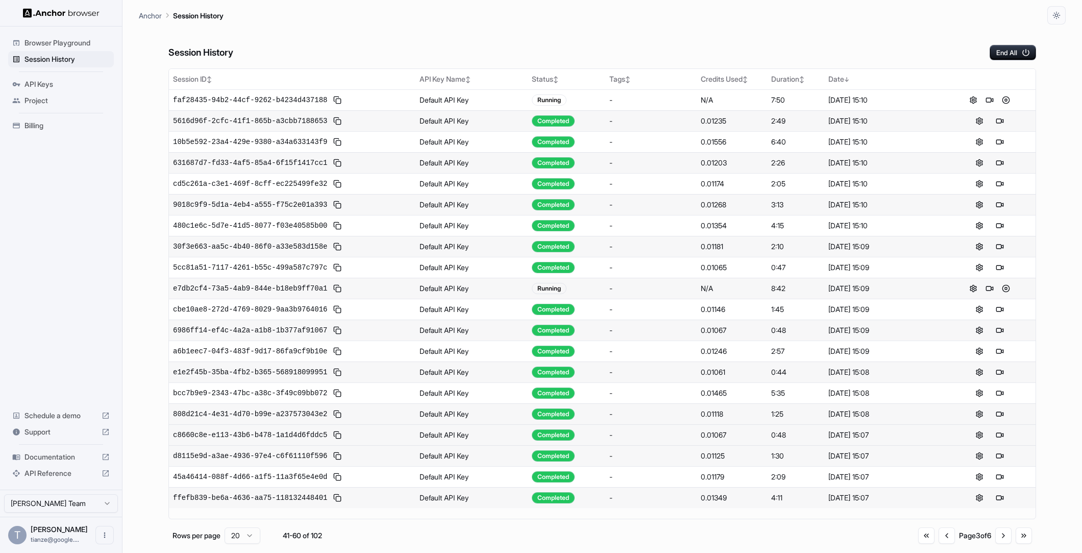
scroll to position [0, 0]
click at [999, 538] on button "Go to next page" at bounding box center [1003, 535] width 16 height 16
click at [999, 539] on button "Go to next page" at bounding box center [1003, 535] width 16 height 16
click at [999, 542] on button "Go to next page" at bounding box center [1003, 535] width 16 height 16
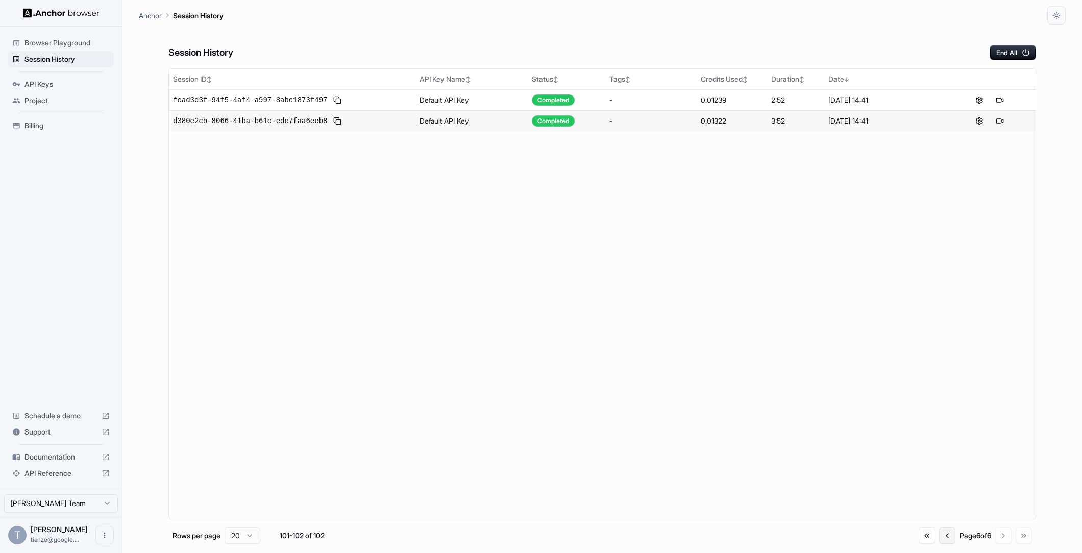
click at [939, 542] on button "Go to previous page" at bounding box center [947, 535] width 16 height 16
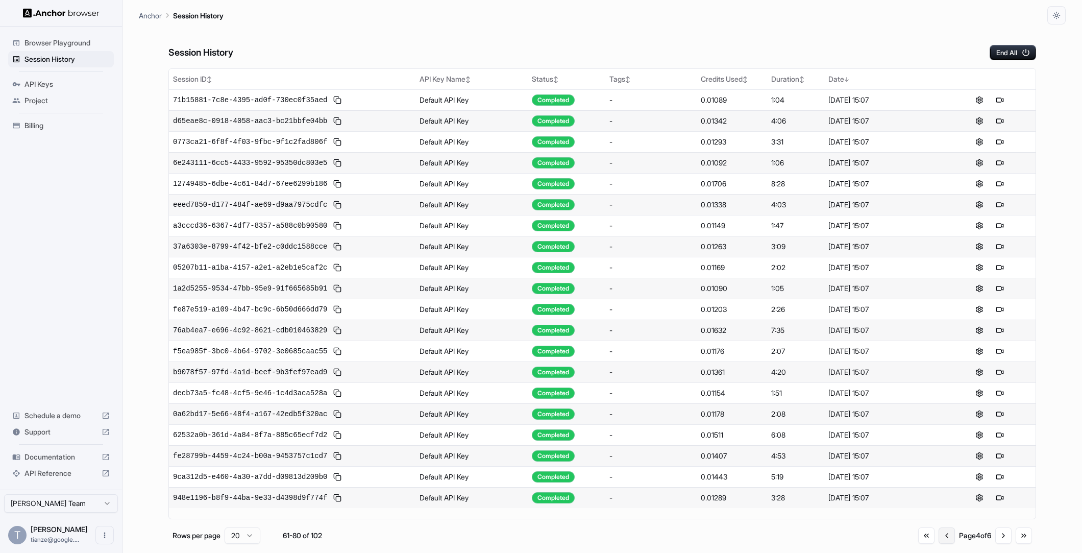
click at [939, 542] on button "Go to previous page" at bounding box center [947, 535] width 16 height 16
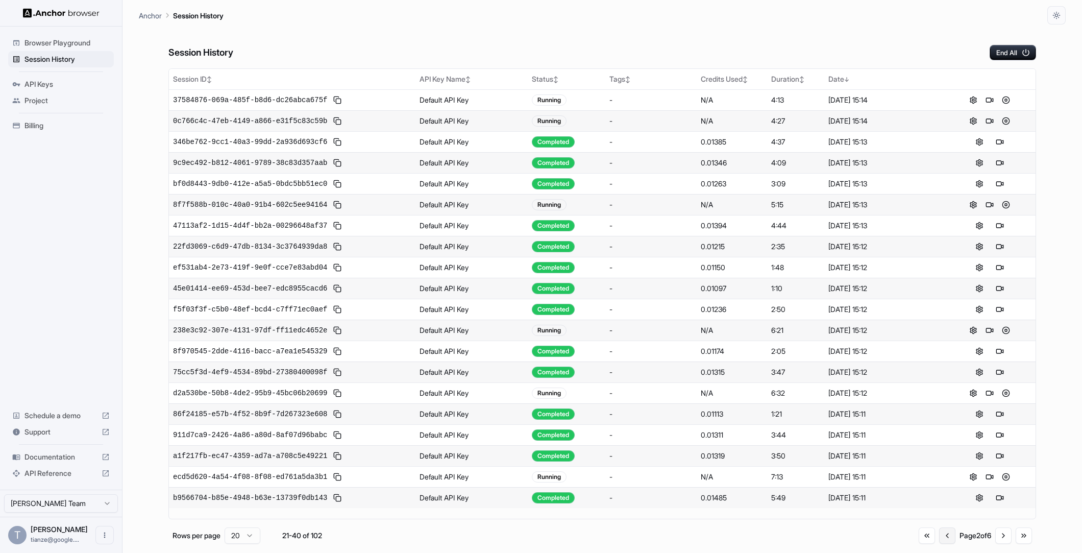
click at [939, 542] on button "Go to previous page" at bounding box center [947, 535] width 16 height 16
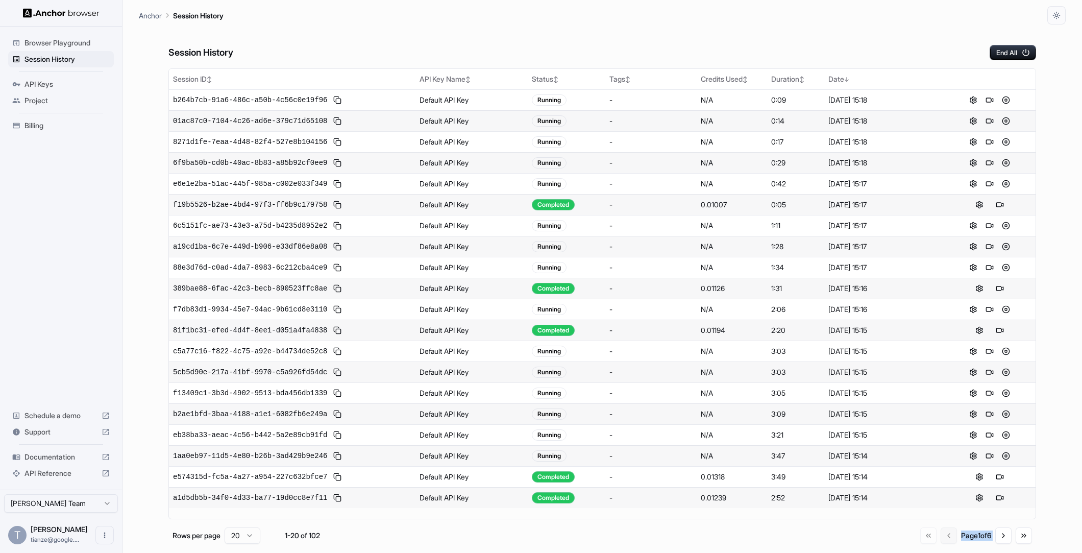
click at [926, 542] on div "Go to first page Go to previous page Page 1 of 6 Go to next page Go to last page" at bounding box center [976, 535] width 112 height 16
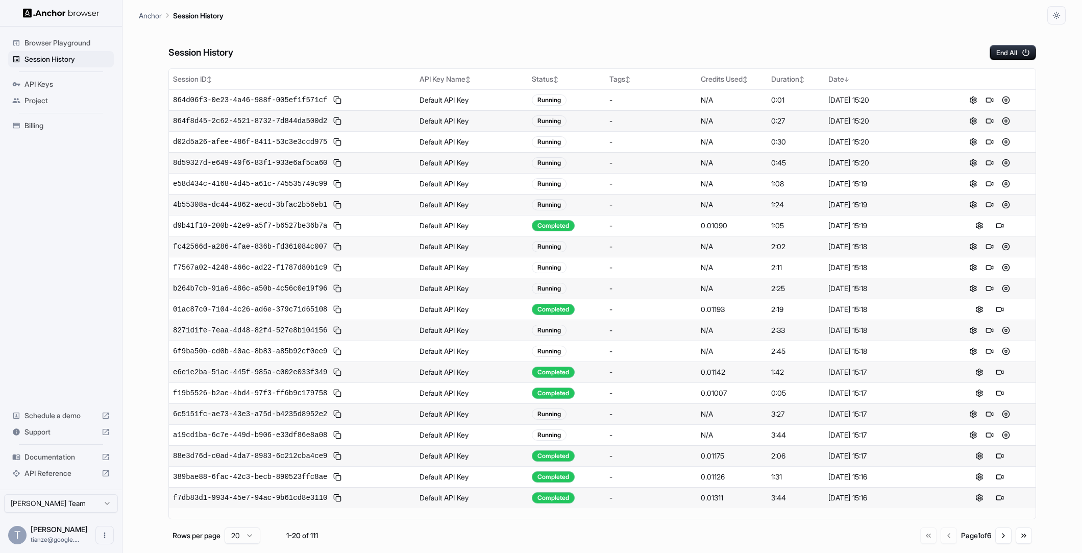
scroll to position [42, 0]
click at [1000, 538] on button "Go to next page" at bounding box center [1003, 535] width 16 height 16
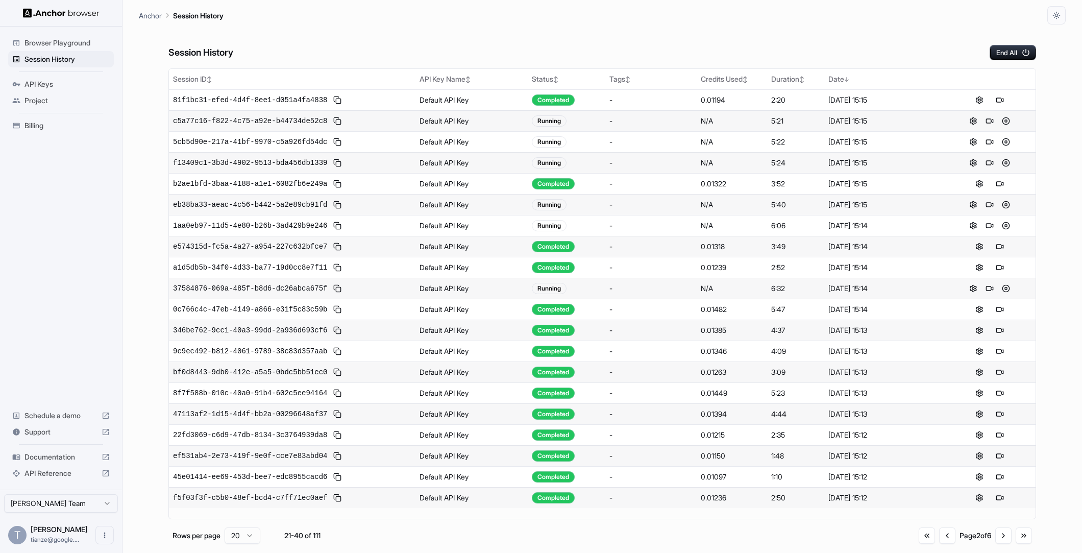
scroll to position [0, 0]
click at [29, 128] on span "Billing" at bounding box center [66, 125] width 85 height 10
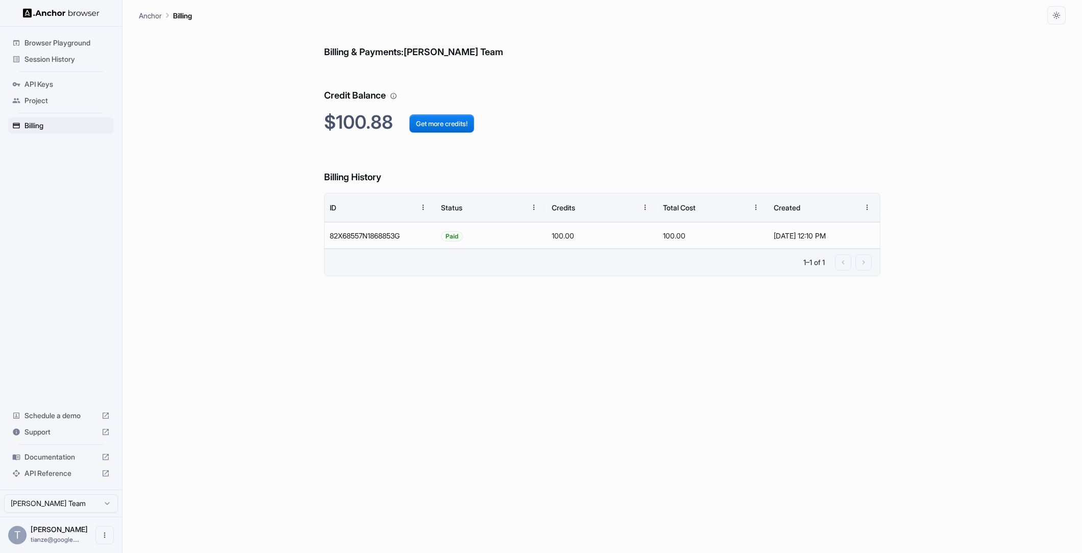
click at [52, 62] on span "Session History" at bounding box center [66, 59] width 85 height 10
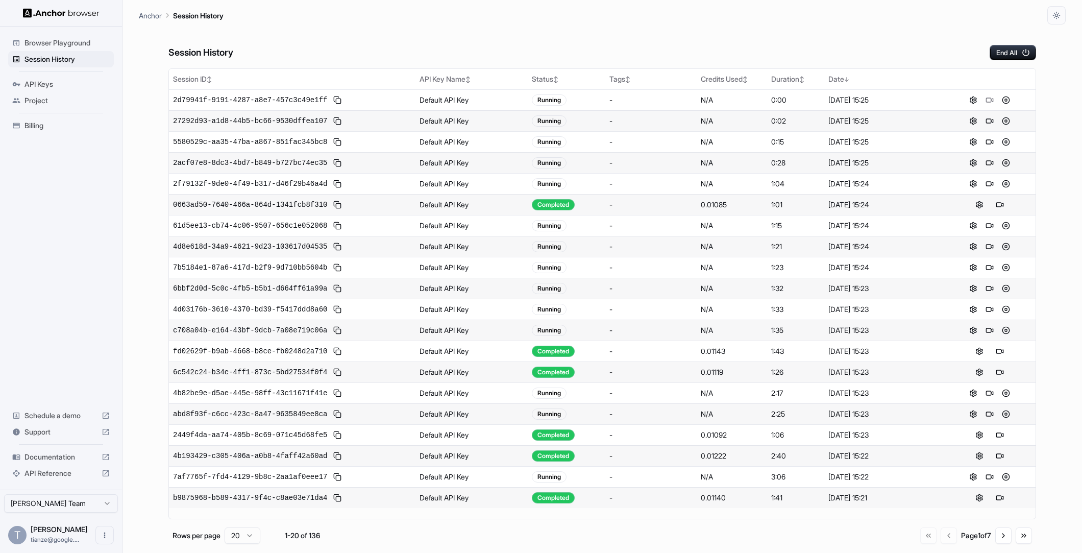
click at [39, 134] on div "Billing" at bounding box center [61, 125] width 106 height 16
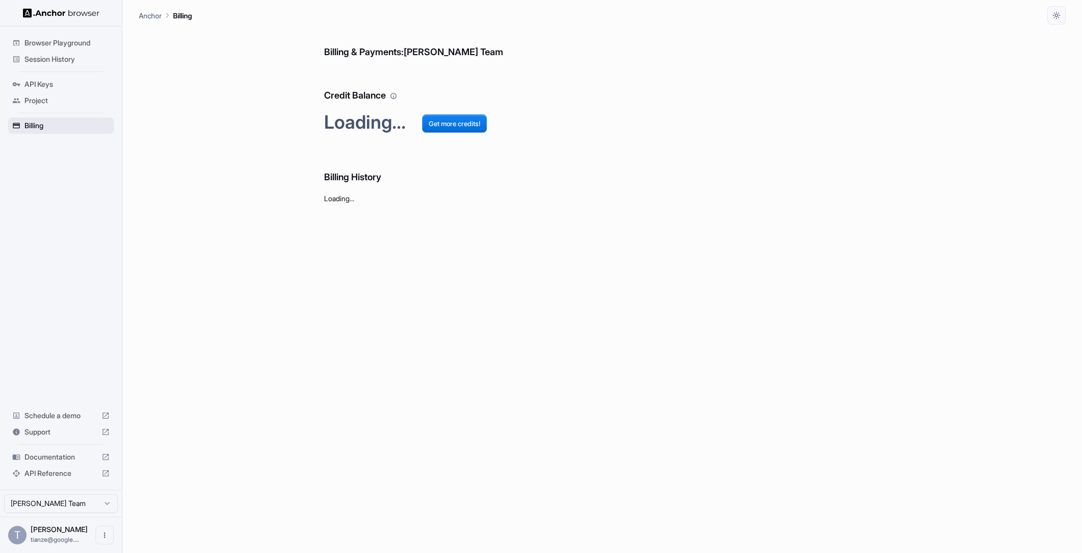
click at [39, 127] on span "Billing" at bounding box center [66, 125] width 85 height 10
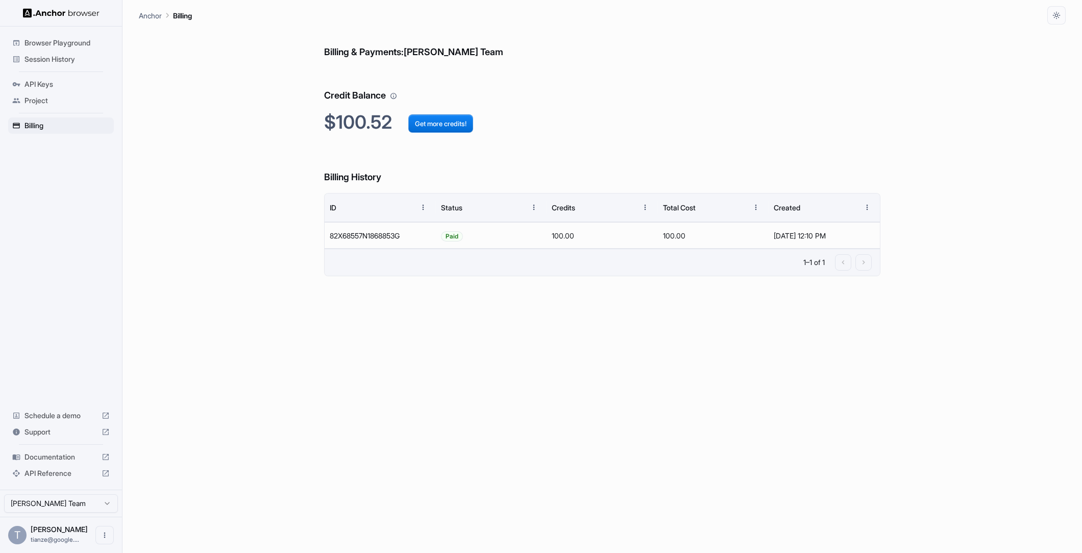
click at [68, 59] on span "Session History" at bounding box center [66, 59] width 85 height 10
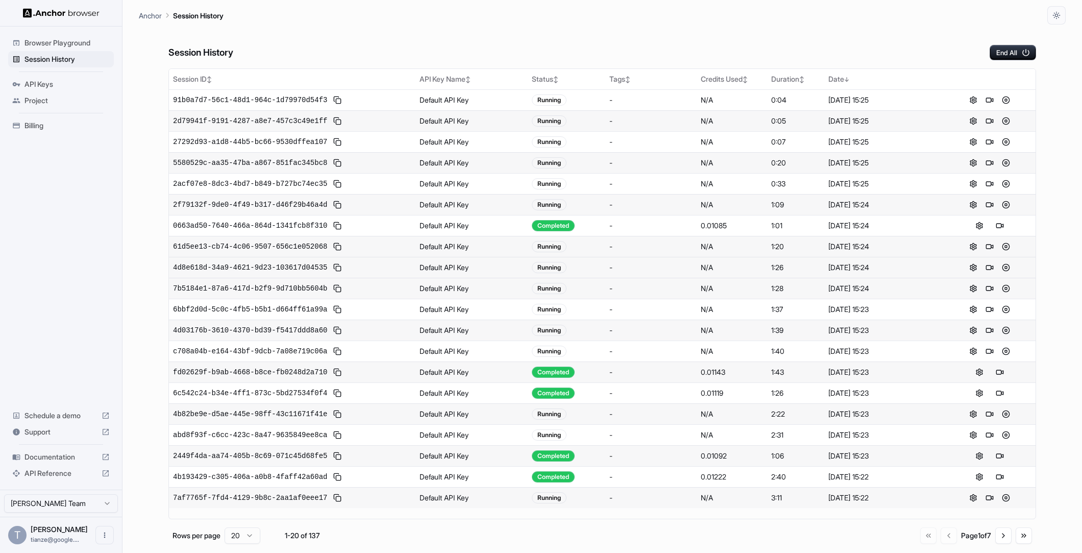
scroll to position [42, 0]
click at [1019, 544] on button "Go to last page" at bounding box center [1024, 535] width 16 height 16
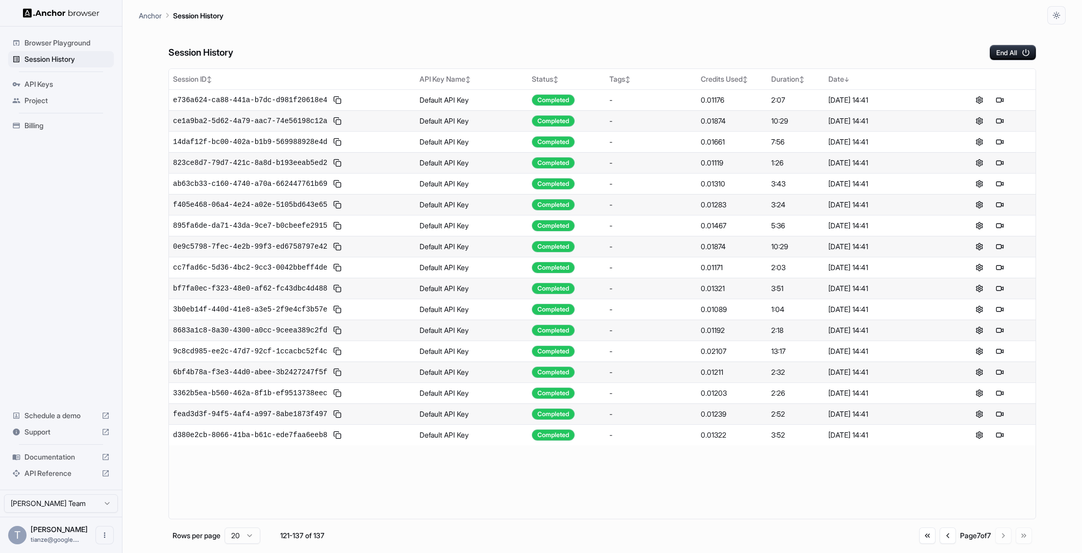
scroll to position [0, 0]
click at [919, 538] on button "Go to first page" at bounding box center [927, 535] width 16 height 16
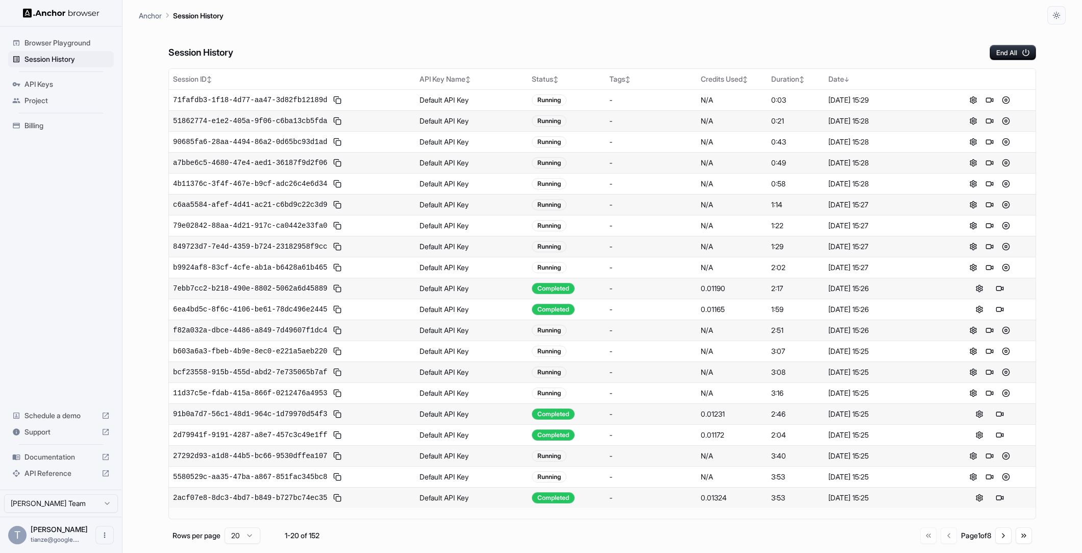
click at [710, 54] on div "Session History End All" at bounding box center [602, 42] width 868 height 36
click at [995, 539] on button "Go to next page" at bounding box center [1003, 535] width 16 height 16
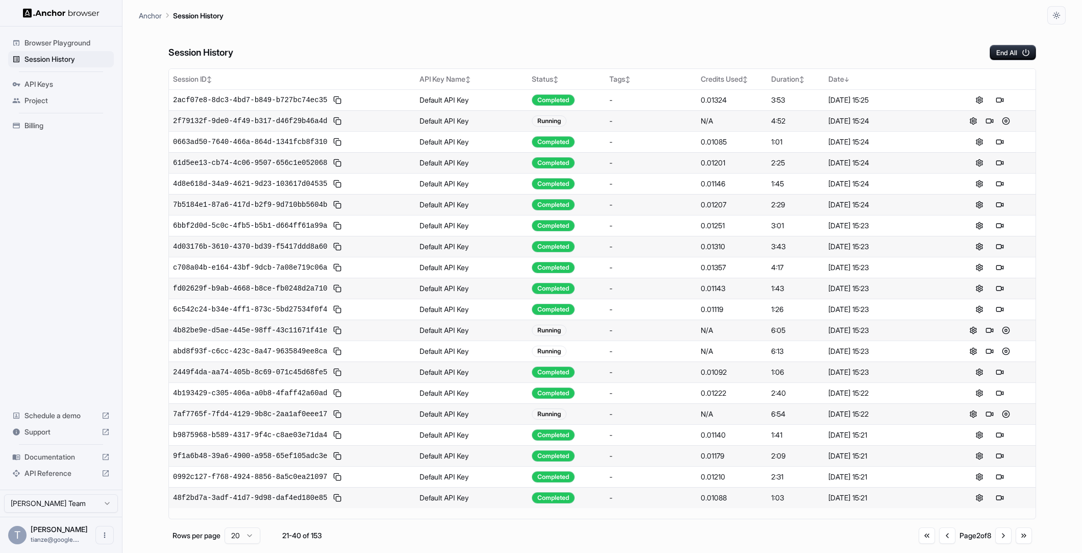
click at [58, 128] on span "Billing" at bounding box center [66, 125] width 85 height 10
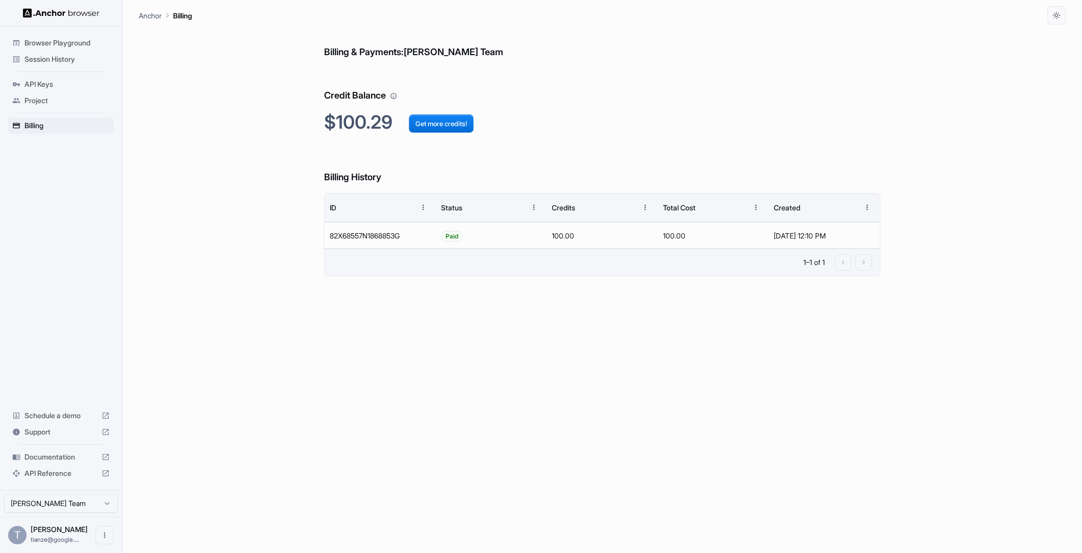
click at [74, 57] on span "Session History" at bounding box center [66, 59] width 85 height 10
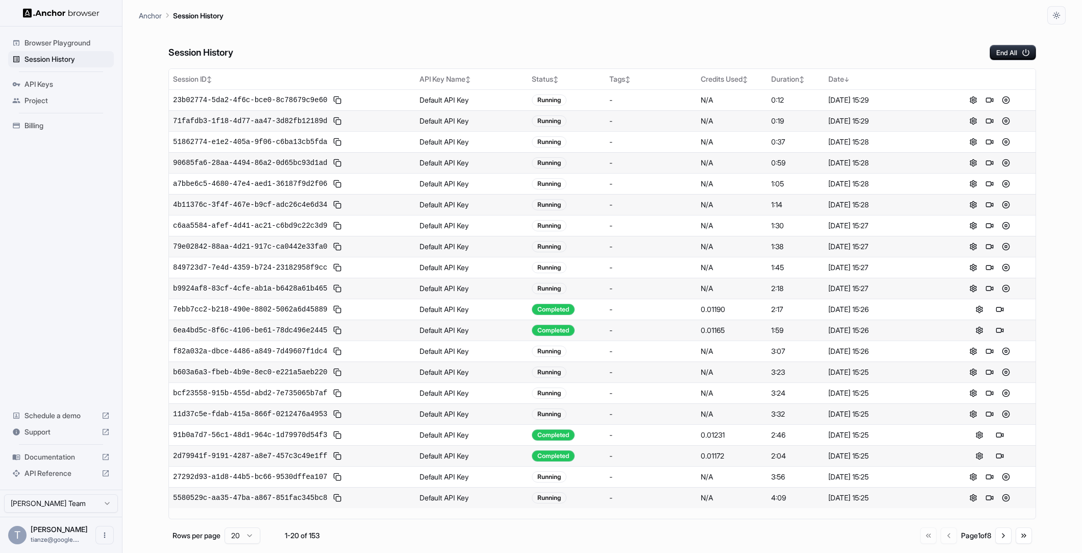
scroll to position [42, 0]
click at [999, 544] on button "Go to next page" at bounding box center [1003, 535] width 16 height 16
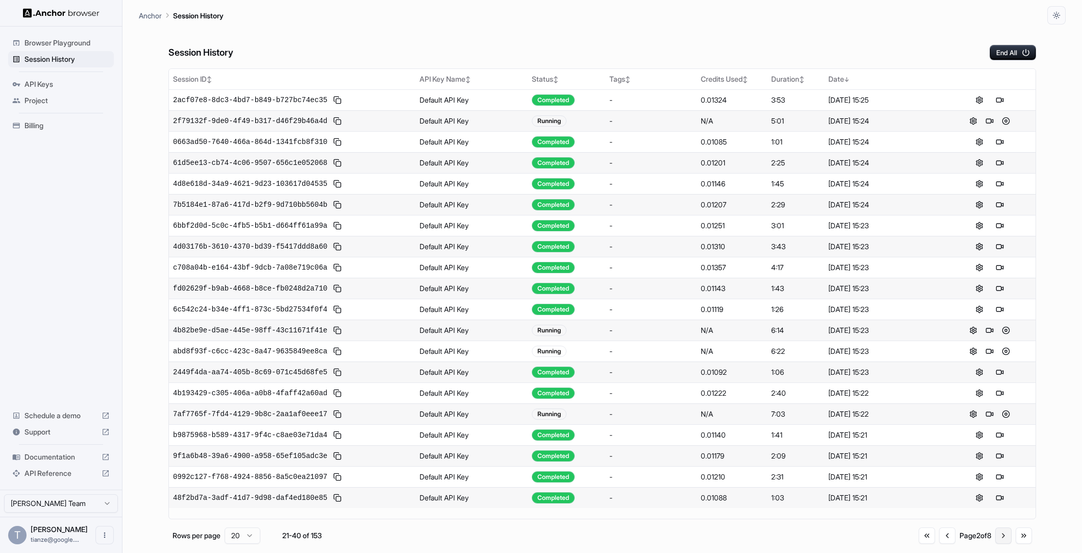
click at [999, 544] on button "Go to next page" at bounding box center [1003, 535] width 16 height 16
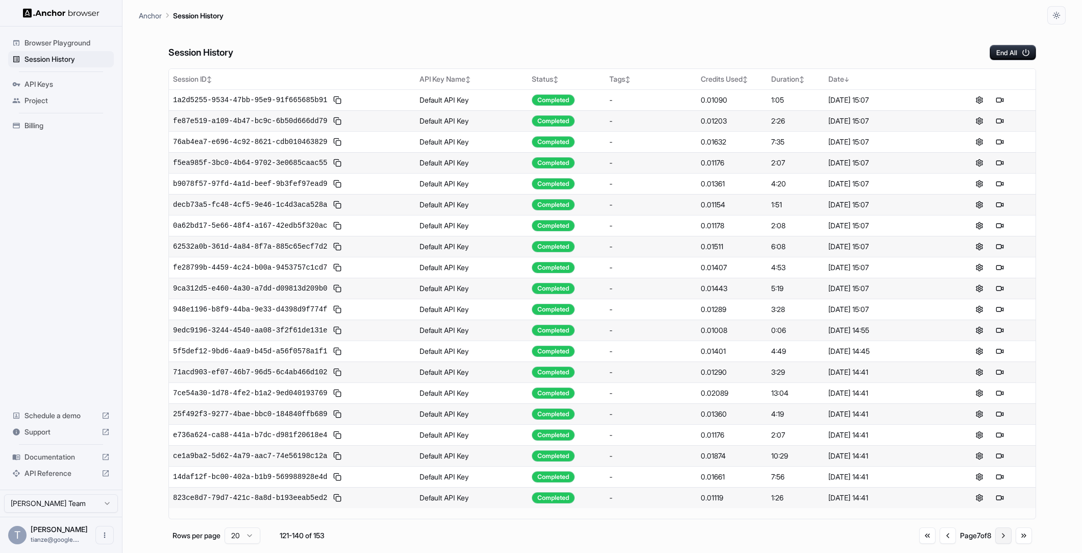
click at [999, 544] on button "Go to next page" at bounding box center [1003, 535] width 16 height 16
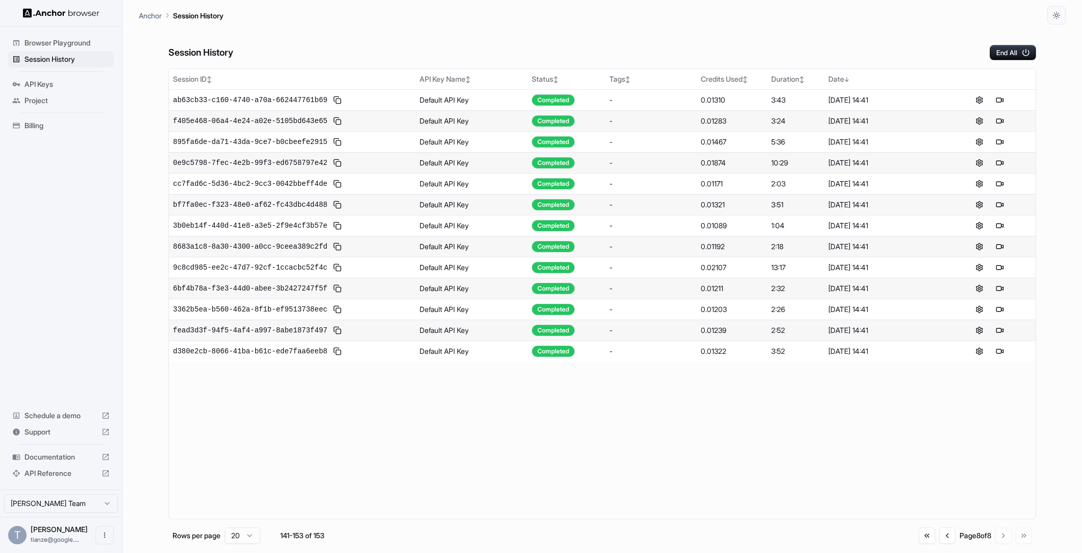
scroll to position [0, 0]
click at [998, 544] on div "Go to first page Go to previous page Page 8 of 8 Go to next page Go to last page" at bounding box center [975, 535] width 113 height 16
click at [919, 543] on button "Go to first page" at bounding box center [927, 535] width 16 height 16
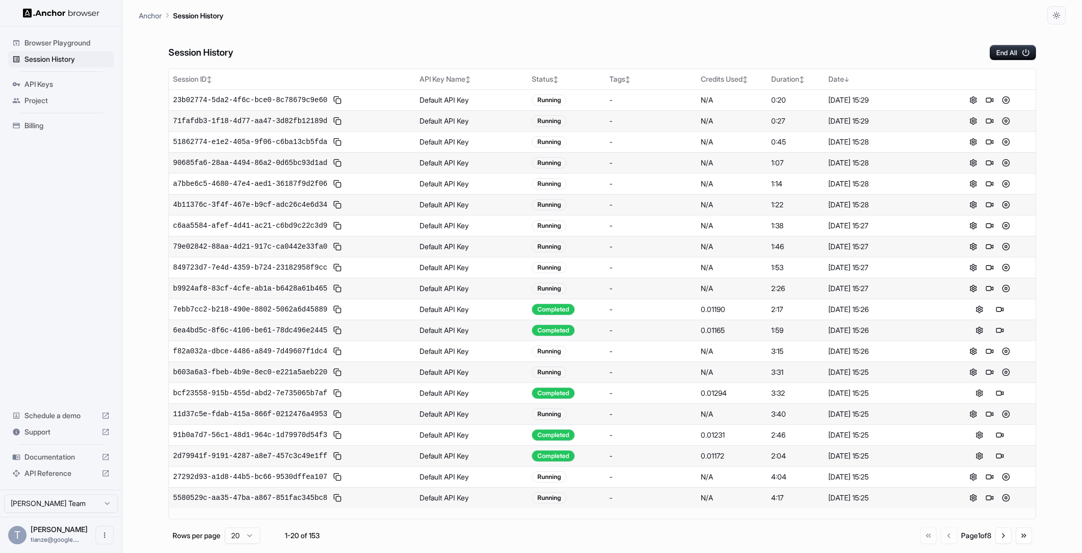
scroll to position [42, 0]
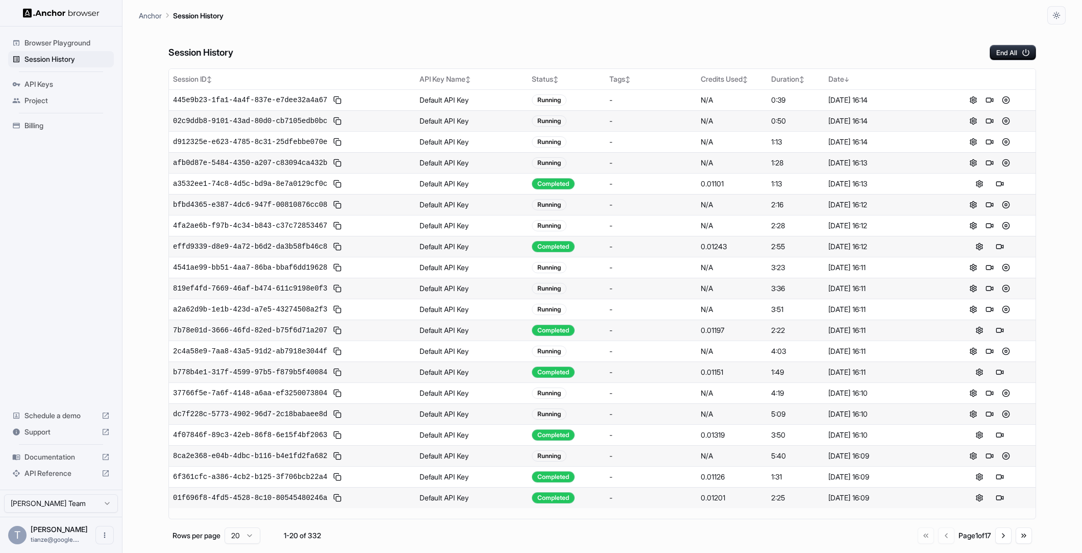
scroll to position [42, 0]
drag, startPoint x: 559, startPoint y: 226, endPoint x: 564, endPoint y: 232, distance: 8.0
click at [562, 210] on div "Running" at bounding box center [549, 204] width 35 height 11
drag, startPoint x: 547, startPoint y: 258, endPoint x: 557, endPoint y: 259, distance: 9.8
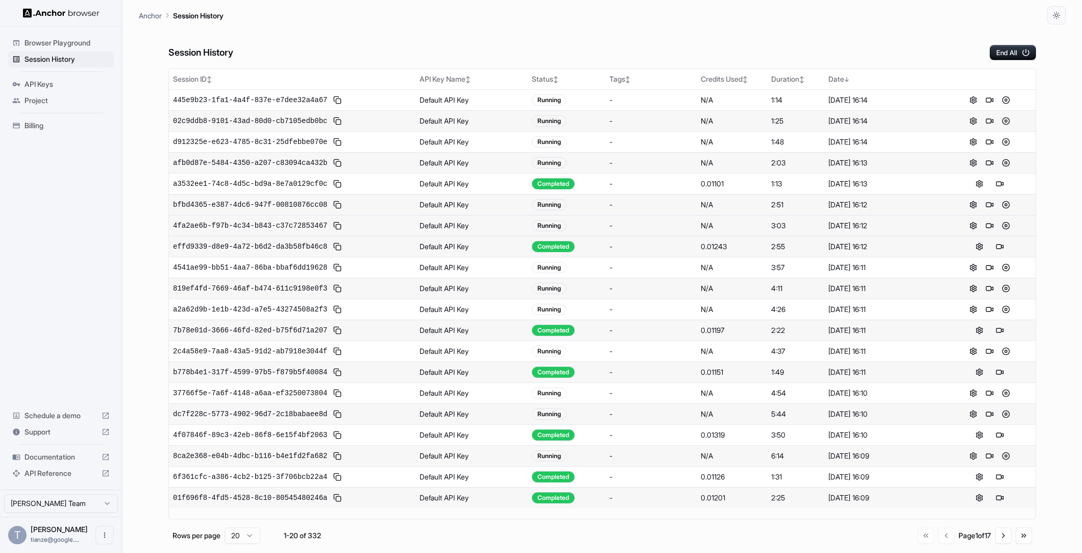
click at [557, 236] on td "Running" at bounding box center [567, 225] width 78 height 21
drag, startPoint x: 556, startPoint y: 302, endPoint x: 567, endPoint y: 302, distance: 10.7
click at [567, 278] on td "Running" at bounding box center [567, 267] width 78 height 21
drag, startPoint x: 542, startPoint y: 322, endPoint x: 556, endPoint y: 327, distance: 15.5
click at [557, 294] on div "Running" at bounding box center [549, 288] width 35 height 11
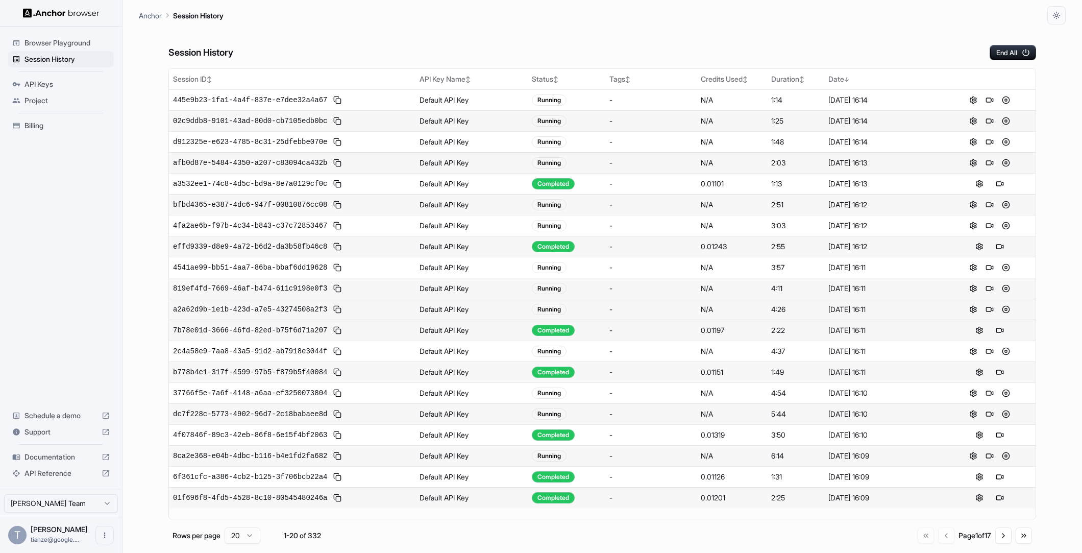
drag, startPoint x: 547, startPoint y: 342, endPoint x: 555, endPoint y: 346, distance: 8.4
click at [554, 315] on div "Running" at bounding box center [549, 309] width 35 height 11
drag, startPoint x: 551, startPoint y: 397, endPoint x: 563, endPoint y: 396, distance: 12.3
click at [563, 361] on td "Running" at bounding box center [567, 350] width 78 height 21
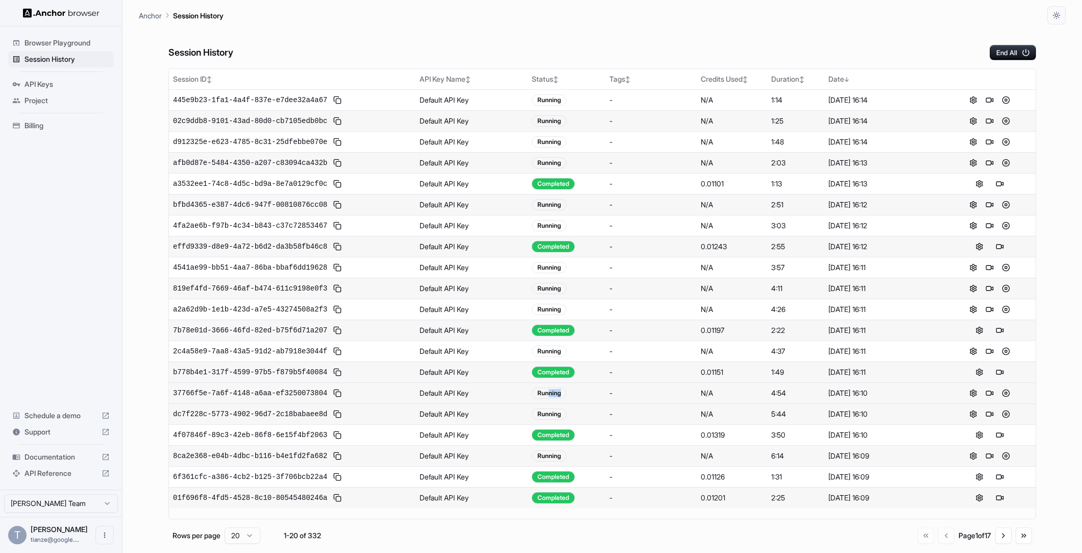
drag, startPoint x: 546, startPoint y: 393, endPoint x: 565, endPoint y: 403, distance: 21.0
click at [571, 392] on div "Running" at bounding box center [566, 392] width 69 height 11
drag, startPoint x: 550, startPoint y: 416, endPoint x: 560, endPoint y: 429, distance: 16.3
click at [566, 416] on div "Running" at bounding box center [549, 413] width 35 height 11
drag, startPoint x: 540, startPoint y: 468, endPoint x: 624, endPoint y: 470, distance: 84.2
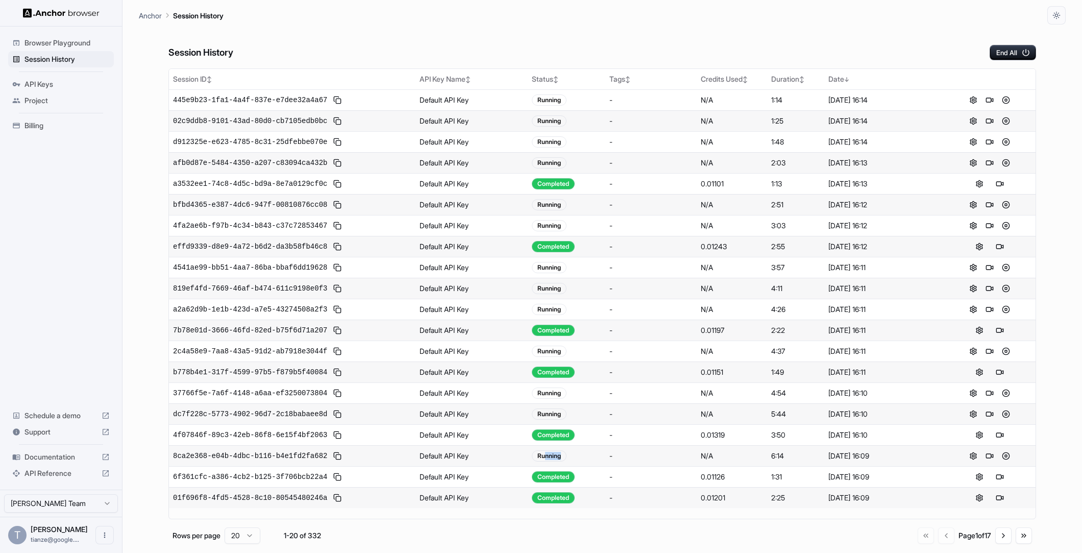
click at [583, 461] on div "Running" at bounding box center [566, 455] width 69 height 11
click at [995, 543] on button "Go to next page" at bounding box center [1003, 535] width 16 height 16
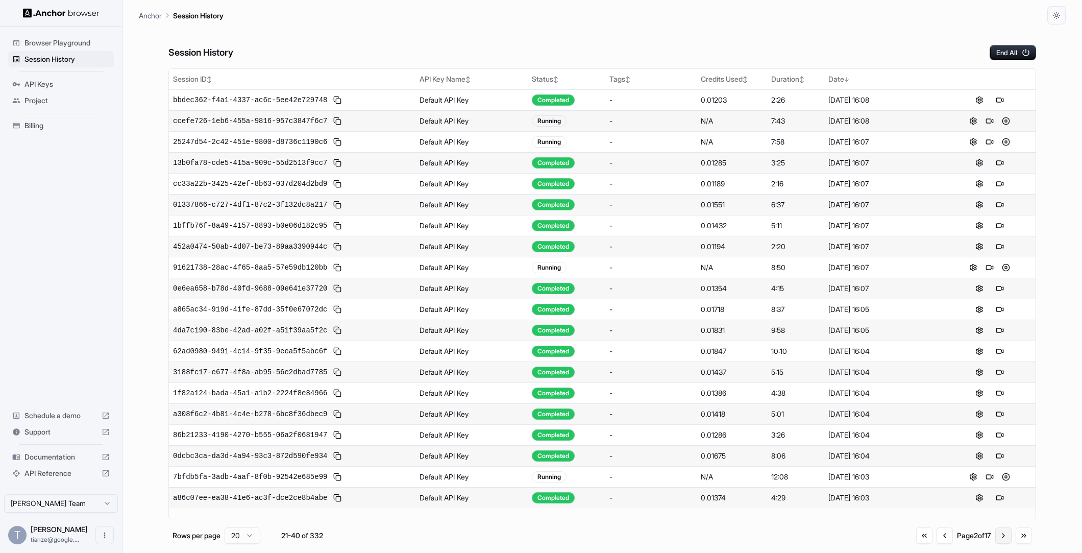
click at [1002, 544] on button "Go to next page" at bounding box center [1003, 535] width 16 height 16
click at [995, 539] on button "Go to next page" at bounding box center [1003, 535] width 16 height 16
click at [937, 544] on button "Go to previous page" at bounding box center [945, 535] width 16 height 16
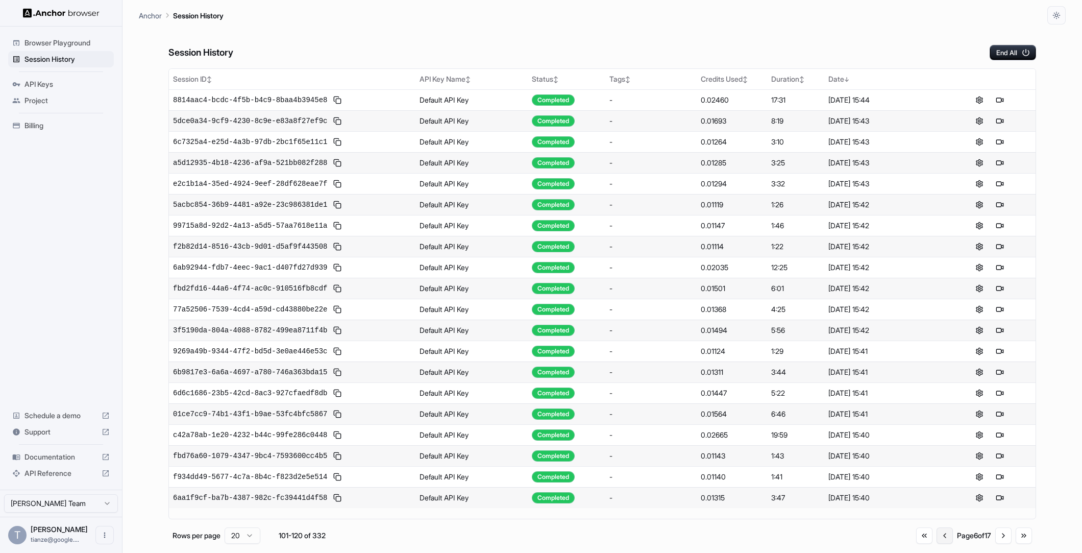
click at [937, 544] on button "Go to previous page" at bounding box center [945, 535] width 16 height 16
click at [936, 544] on button "Go to previous page" at bounding box center [944, 535] width 16 height 16
click at [937, 544] on button "Go to previous page" at bounding box center [945, 535] width 16 height 16
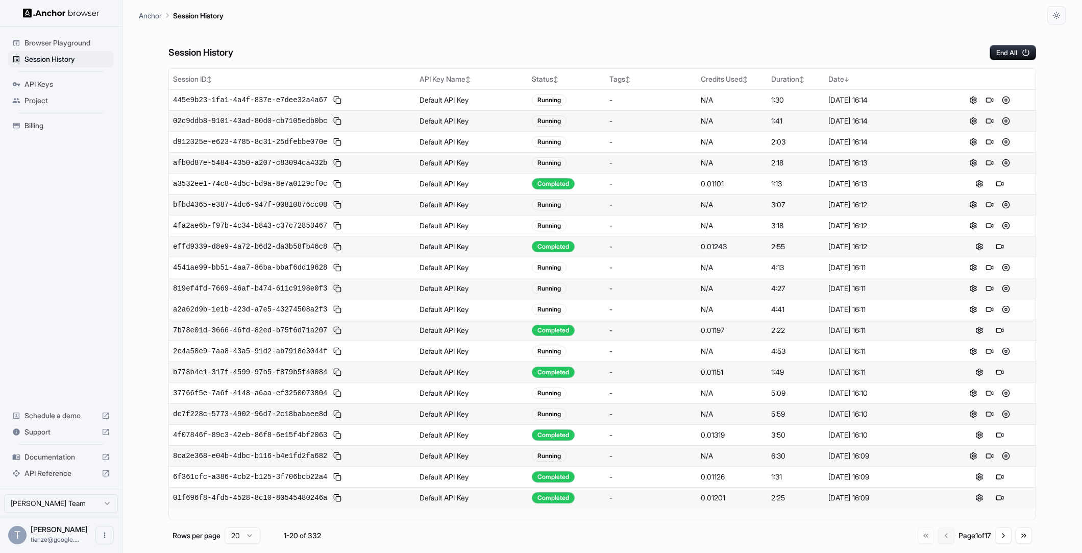
click at [926, 544] on div "Go to first page Go to previous page Page 1 of 17 Go to next page Go to last pa…" at bounding box center [975, 535] width 114 height 16
click at [1002, 538] on button "Go to next page" at bounding box center [1003, 535] width 16 height 16
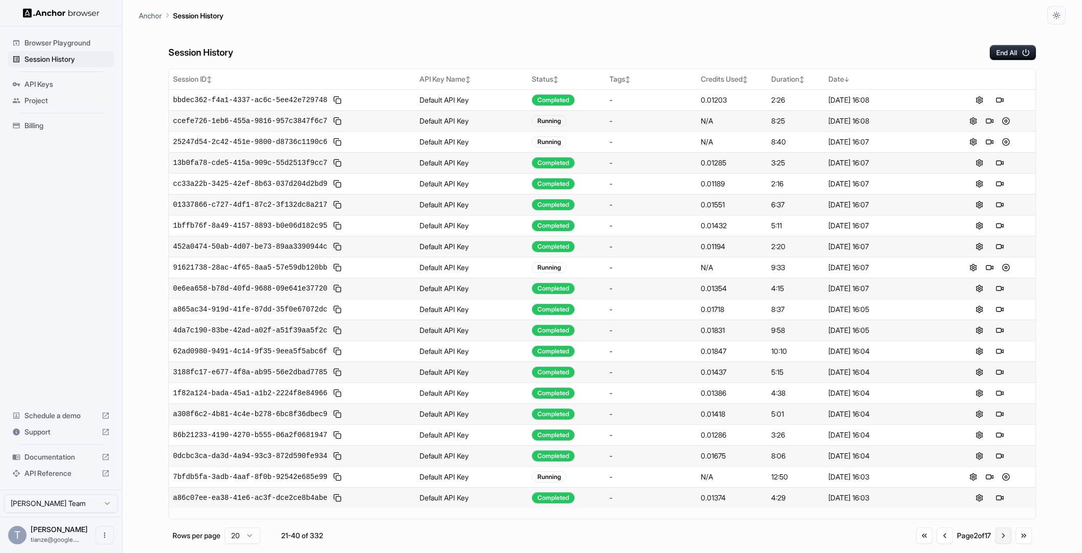
click at [1002, 538] on button "Go to next page" at bounding box center [1003, 535] width 16 height 16
click at [936, 539] on button "Go to previous page" at bounding box center [944, 535] width 16 height 16
click at [936, 543] on button "Go to previous page" at bounding box center [944, 535] width 16 height 16
click at [937, 540] on button "Go to previous page" at bounding box center [945, 535] width 16 height 16
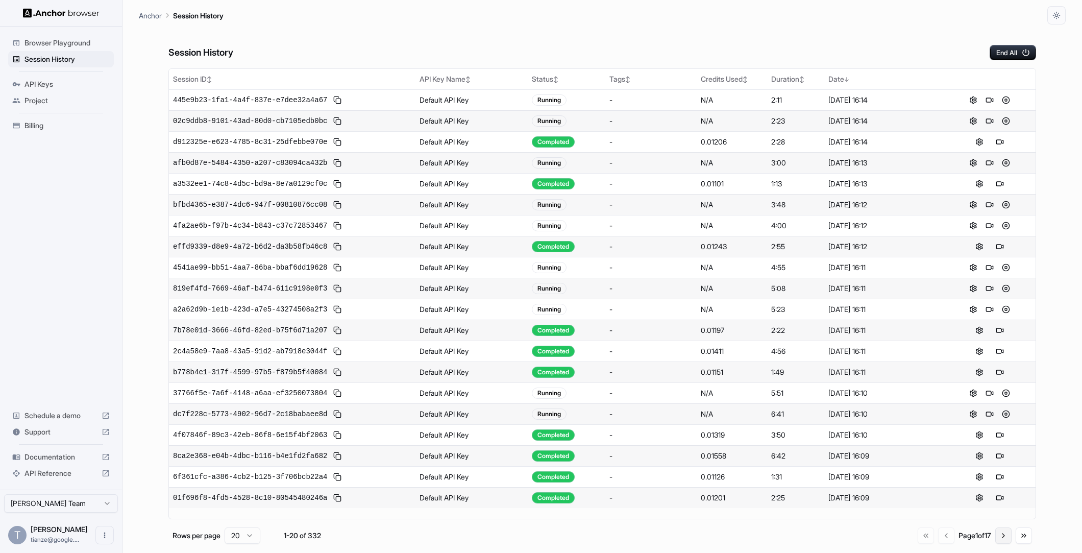
click at [999, 532] on button "Go to next page" at bounding box center [1003, 535] width 16 height 16
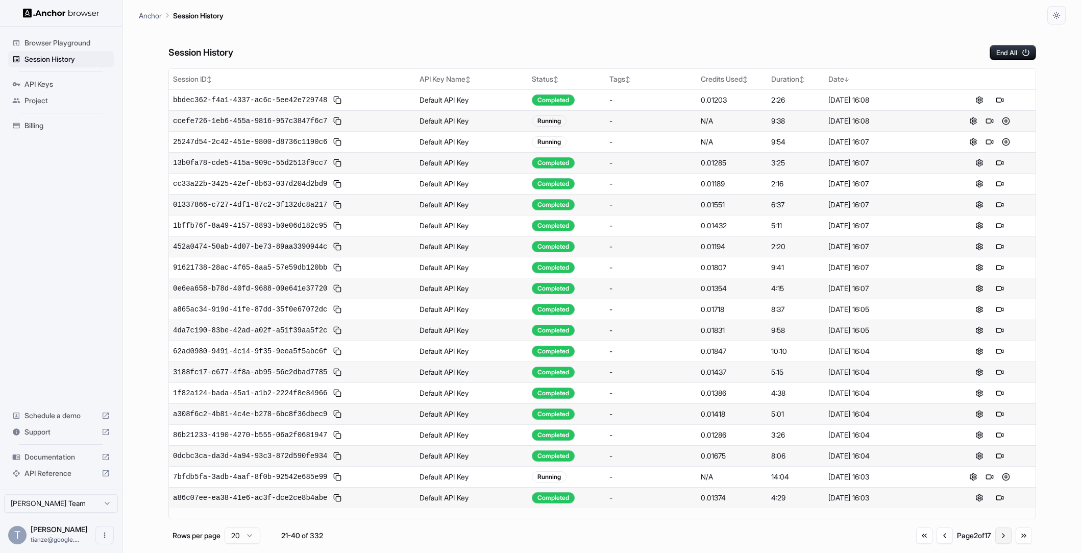
click at [999, 538] on button "Go to next page" at bounding box center [1003, 535] width 16 height 16
click at [999, 540] on button "Go to next page" at bounding box center [1003, 535] width 16 height 16
click at [998, 542] on button "Go to next page" at bounding box center [1003, 535] width 16 height 16
click at [937, 544] on button "Go to previous page" at bounding box center [945, 535] width 16 height 16
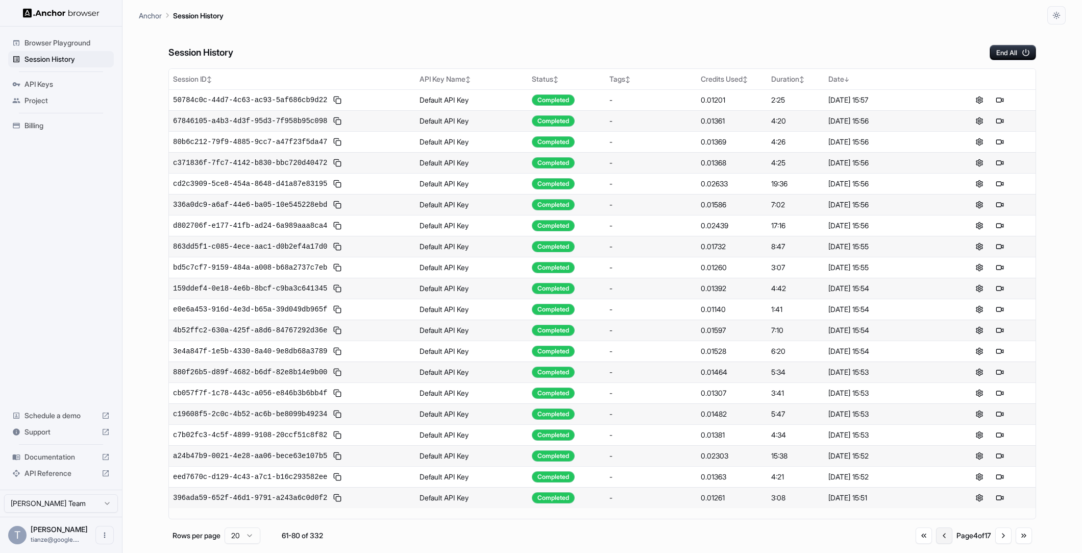
click at [936, 544] on button "Go to previous page" at bounding box center [944, 535] width 16 height 16
click at [936, 543] on button "Go to previous page" at bounding box center [944, 535] width 16 height 16
click at [937, 539] on button "Go to previous page" at bounding box center [945, 535] width 16 height 16
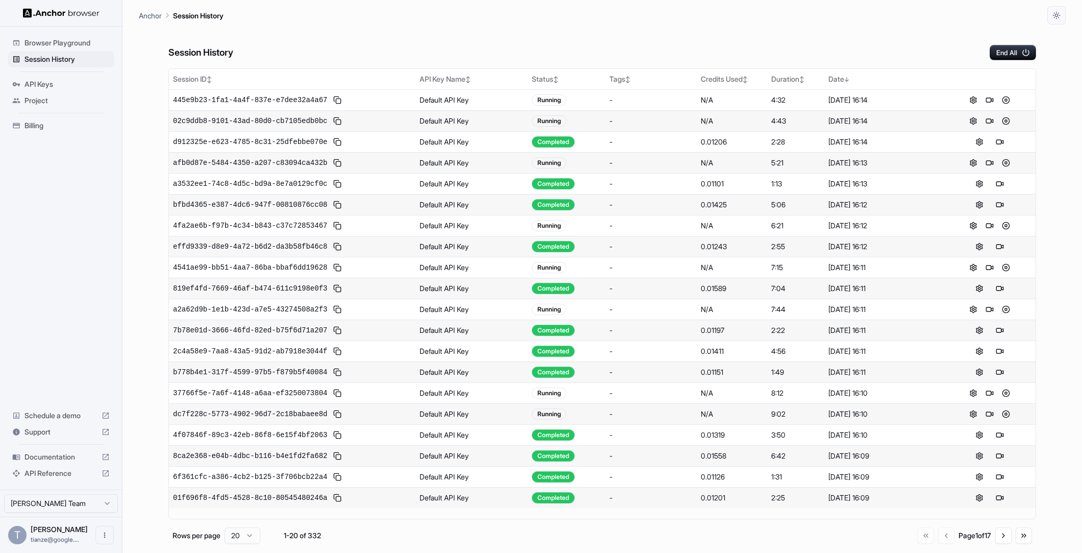
scroll to position [42, 0]
click at [1002, 538] on button "Go to next page" at bounding box center [1003, 535] width 16 height 16
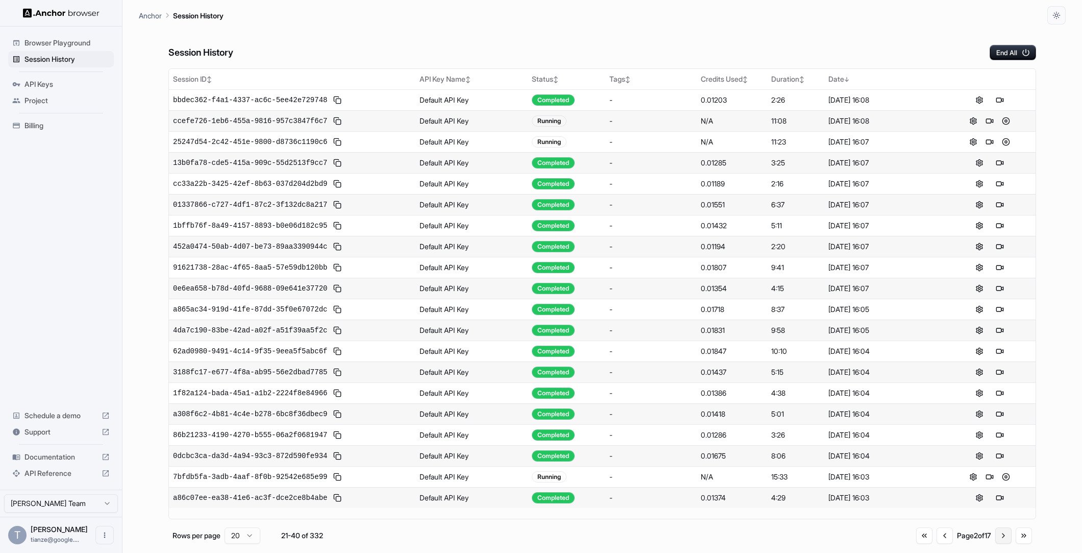
click at [995, 542] on button "Go to next page" at bounding box center [1003, 535] width 16 height 16
click at [998, 544] on button "Go to next page" at bounding box center [1003, 535] width 16 height 16
click at [936, 541] on button "Go to previous page" at bounding box center [944, 535] width 16 height 16
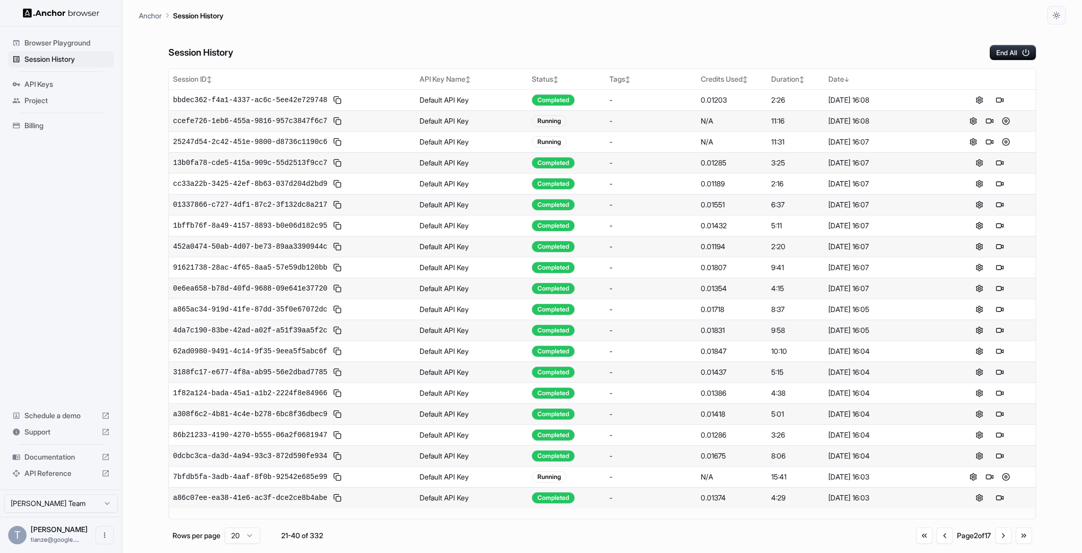
click at [55, 130] on span "Billing" at bounding box center [66, 125] width 85 height 10
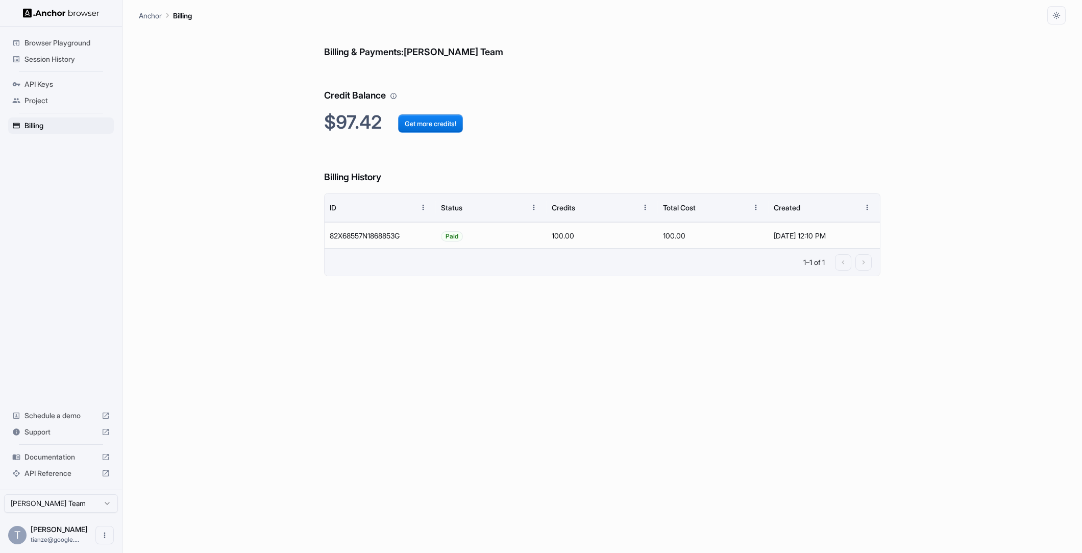
click at [56, 61] on span "Session History" at bounding box center [66, 59] width 85 height 10
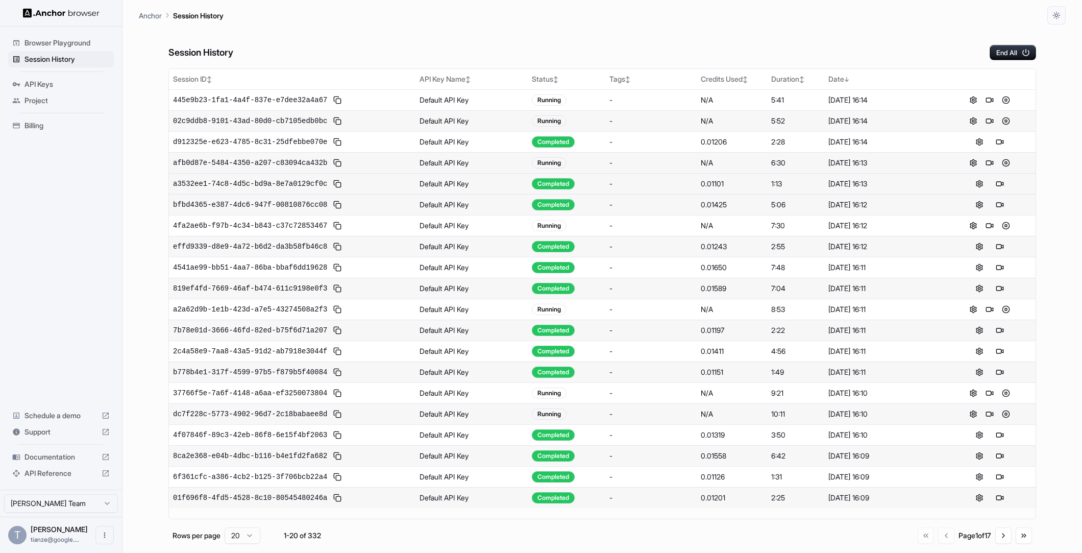
scroll to position [42, 0]
click at [997, 544] on button "Go to next page" at bounding box center [1003, 535] width 16 height 16
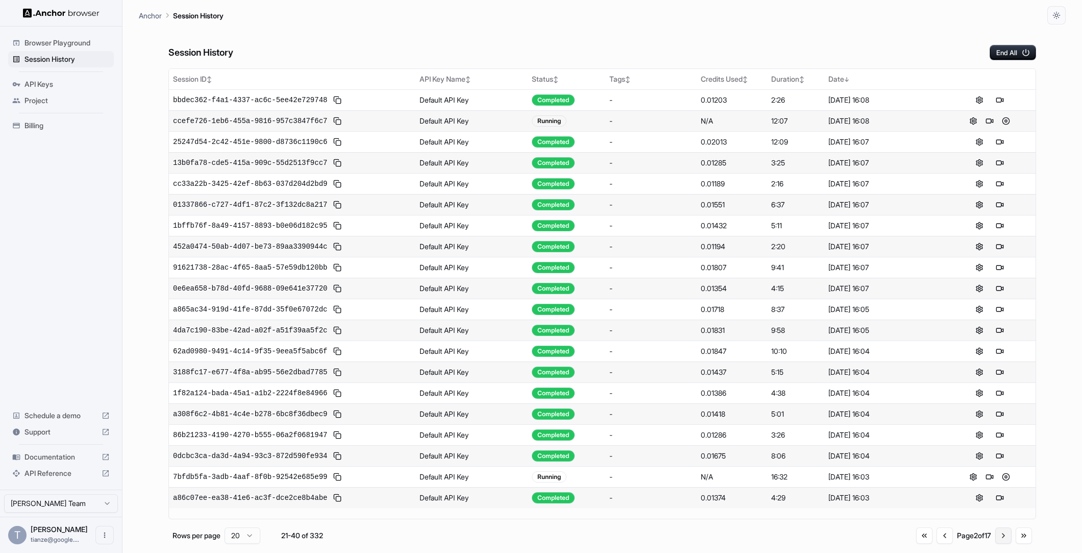
click at [999, 539] on button "Go to next page" at bounding box center [1003, 535] width 16 height 16
click at [936, 544] on button "Go to previous page" at bounding box center [944, 535] width 16 height 16
click at [1001, 537] on button "Go to next page" at bounding box center [1003, 535] width 16 height 16
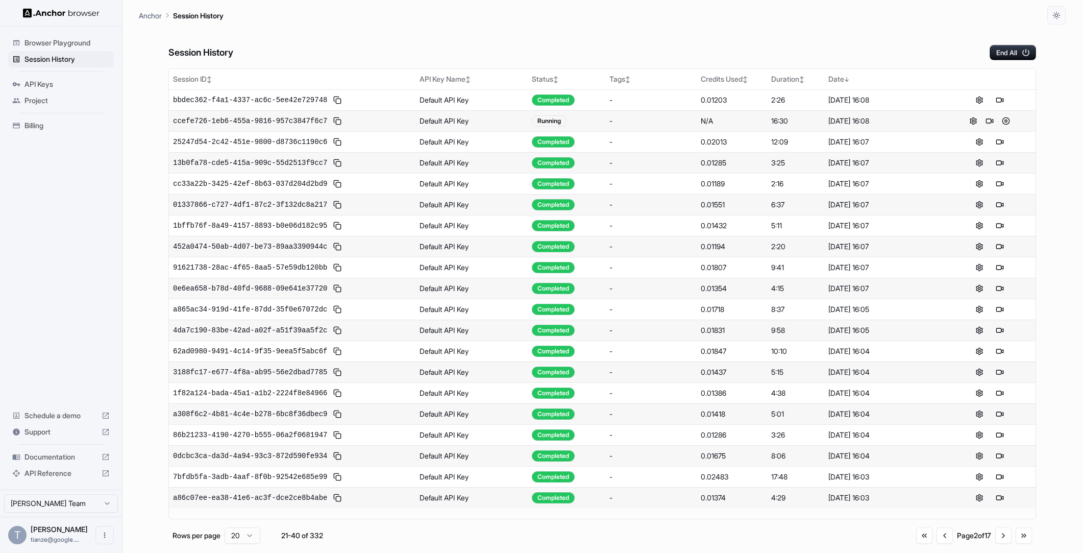
scroll to position [0, 0]
click at [937, 536] on button "Go to previous page" at bounding box center [945, 535] width 16 height 16
click at [648, 46] on div "Session History End All" at bounding box center [602, 42] width 868 height 36
